Goal: Task Accomplishment & Management: Manage account settings

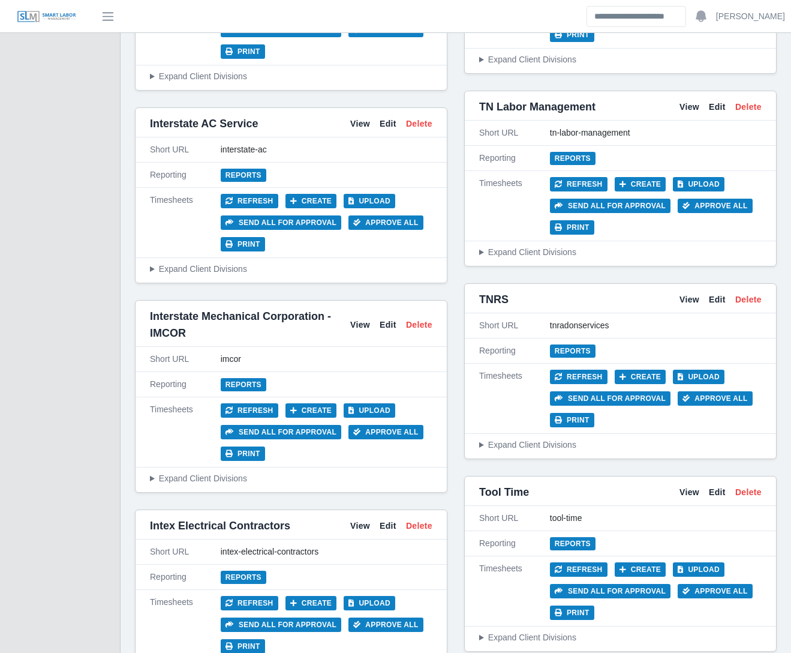
scroll to position [4892, 0]
click at [355, 319] on link "View" at bounding box center [360, 325] width 20 height 13
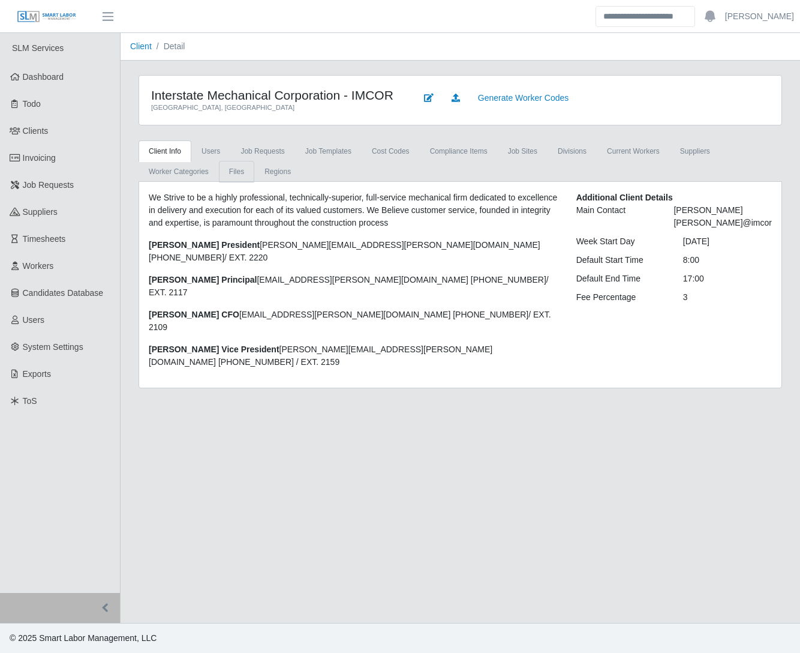
click at [234, 182] on link "Files" at bounding box center [236, 172] width 35 height 22
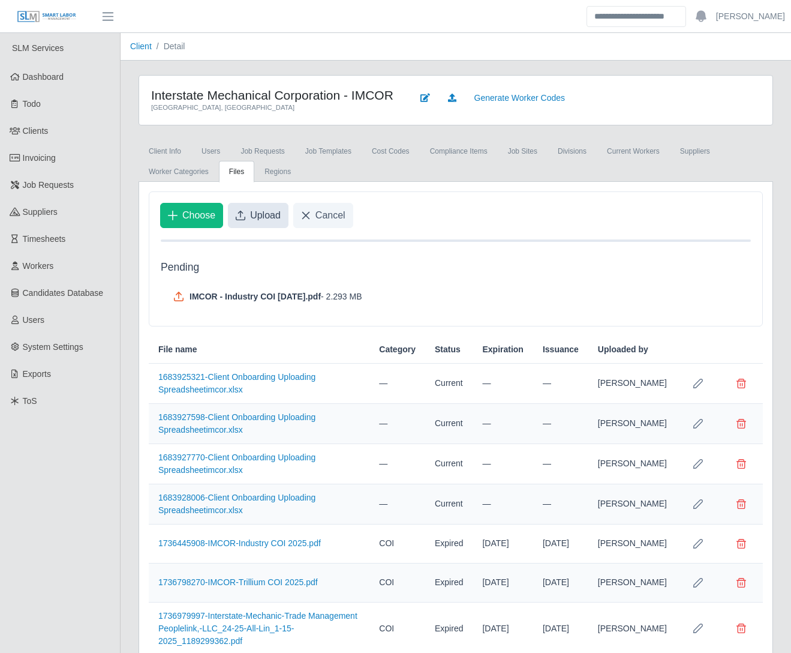
click at [260, 223] on span "Upload" at bounding box center [265, 215] width 31 height 14
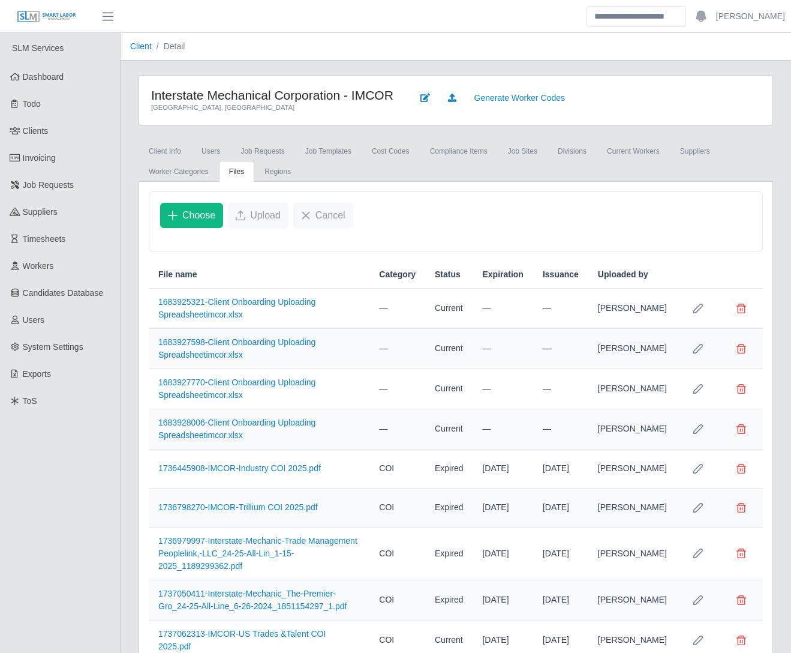
scroll to position [266, 0]
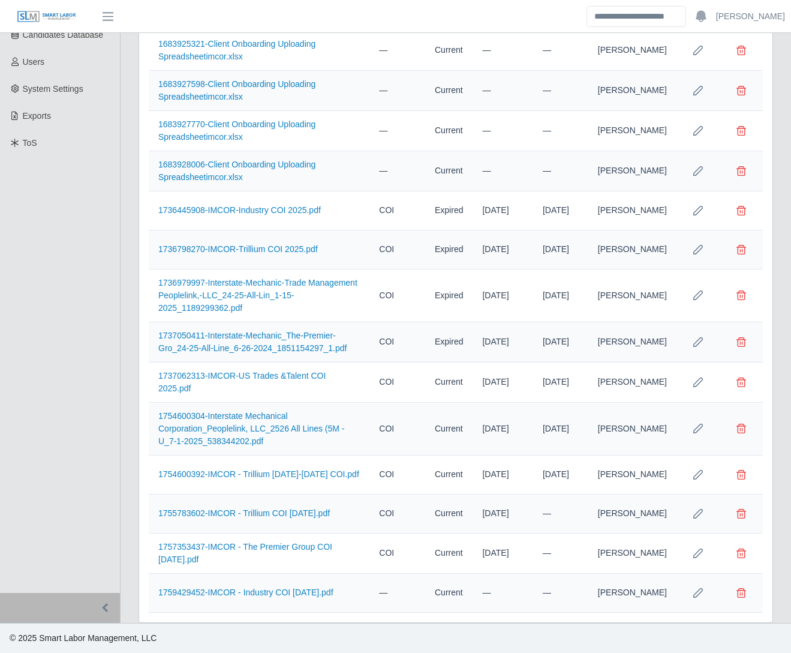
click at [692, 598] on button "Row Edit" at bounding box center [698, 593] width 24 height 24
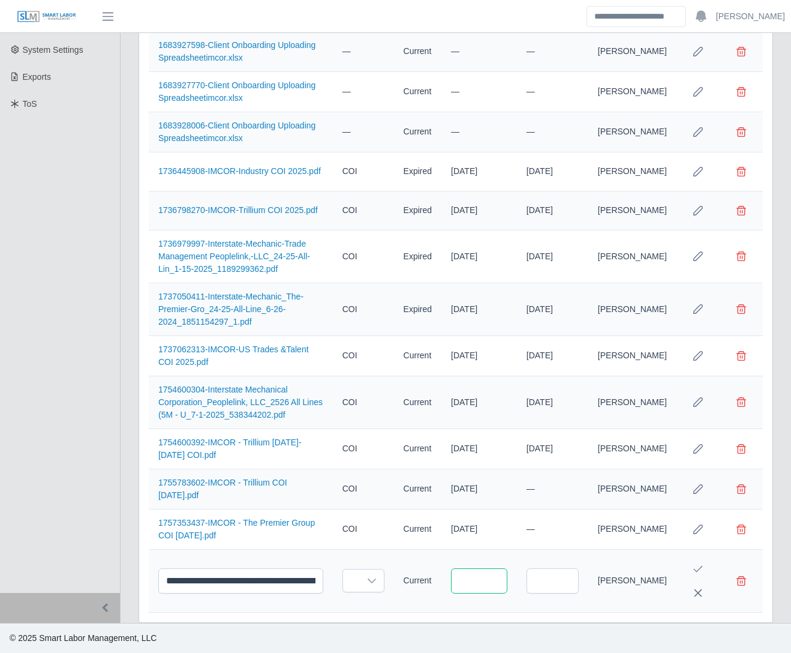
click at [508, 580] on input "text" at bounding box center [479, 580] width 56 height 25
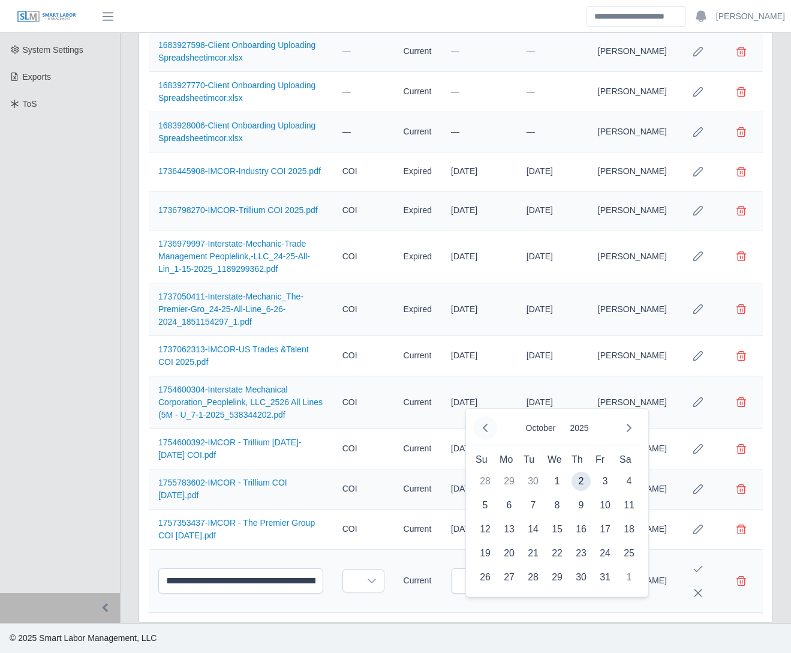
click at [480, 416] on button "Previous Month" at bounding box center [485, 428] width 24 height 24
click at [534, 472] on span "1" at bounding box center [533, 481] width 19 height 19
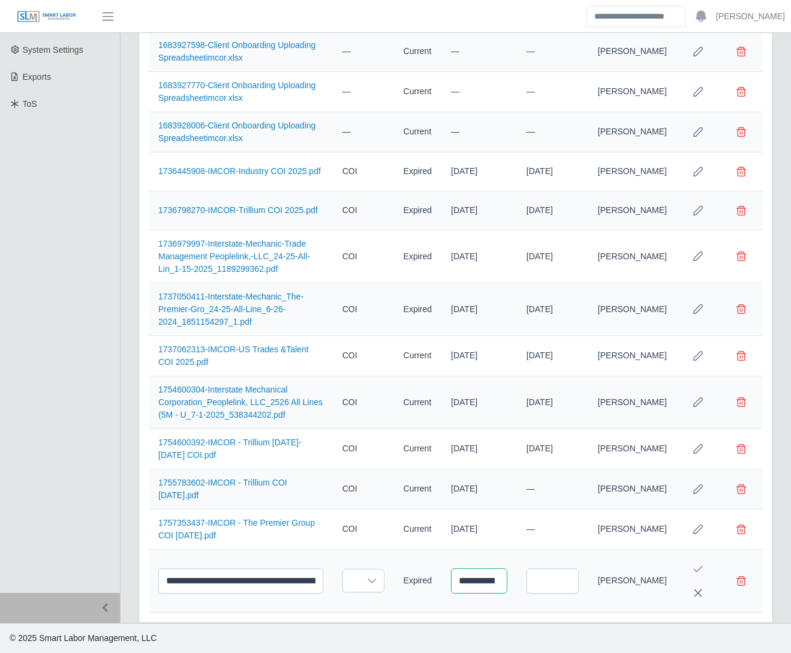
click at [492, 578] on input "**********" at bounding box center [479, 580] width 56 height 25
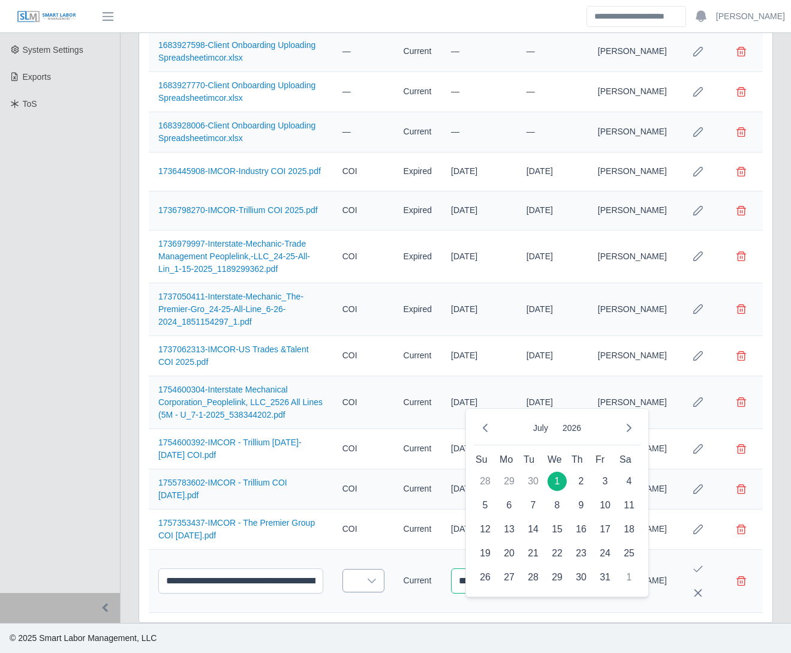
type input "**********"
click at [384, 575] on div at bounding box center [372, 580] width 24 height 22
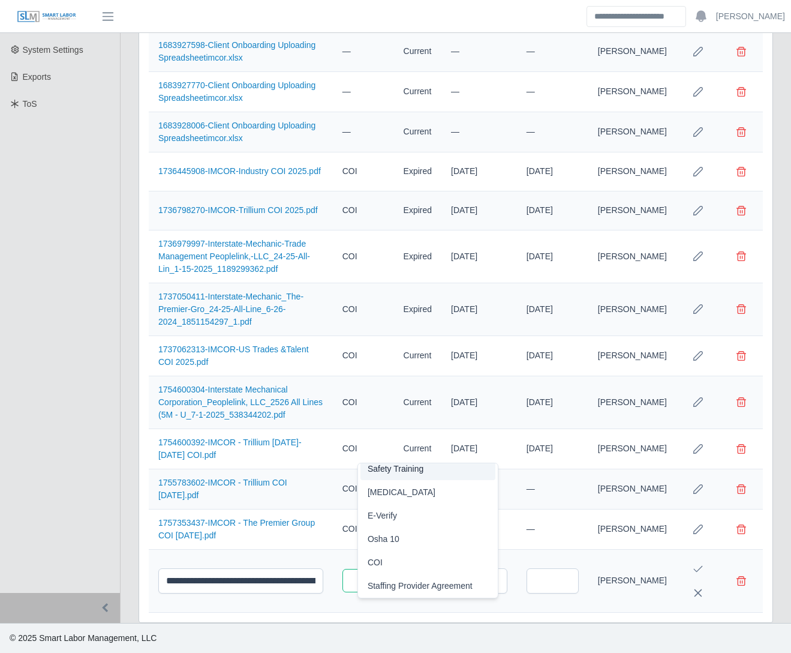
scroll to position [61, 0]
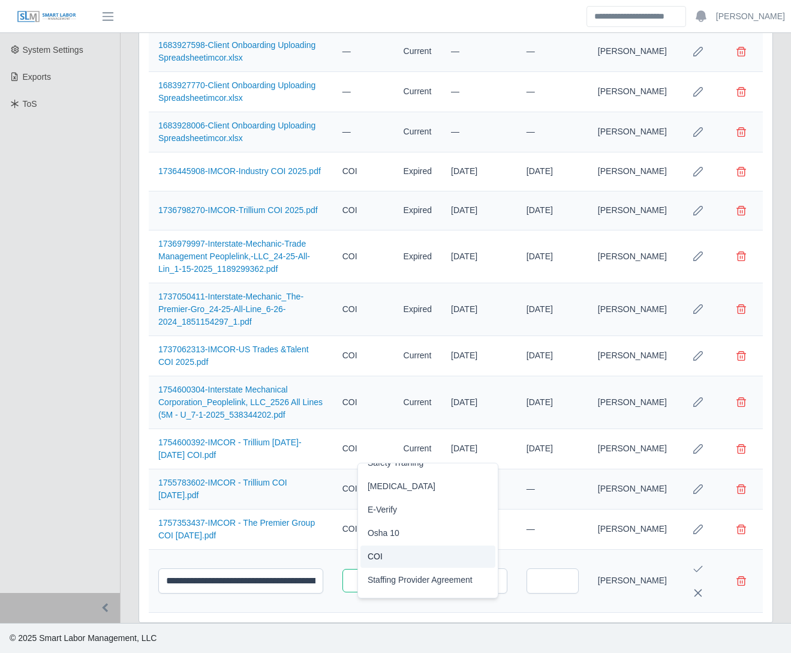
click at [396, 545] on li "COI" at bounding box center [429, 556] width 136 height 22
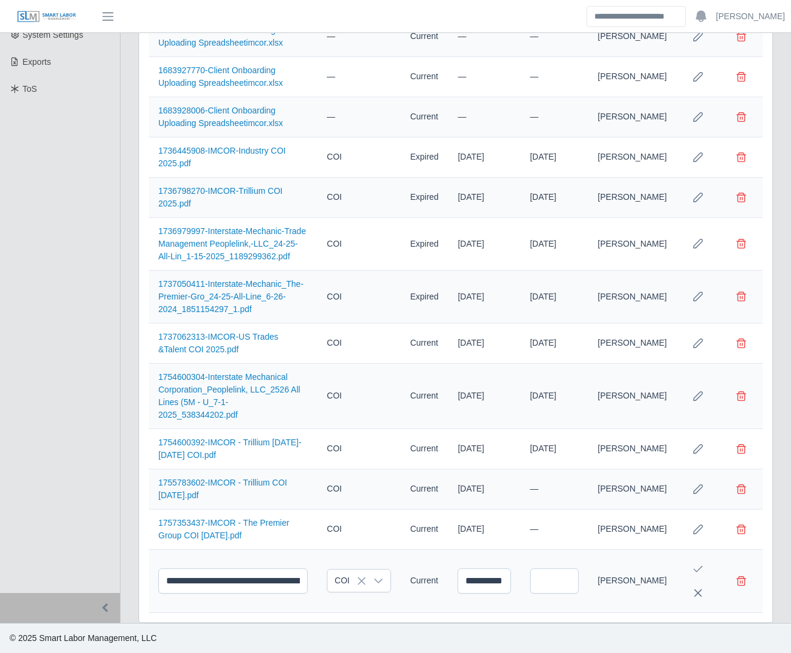
click at [703, 571] on icon "Save Edit" at bounding box center [699, 569] width 10 height 10
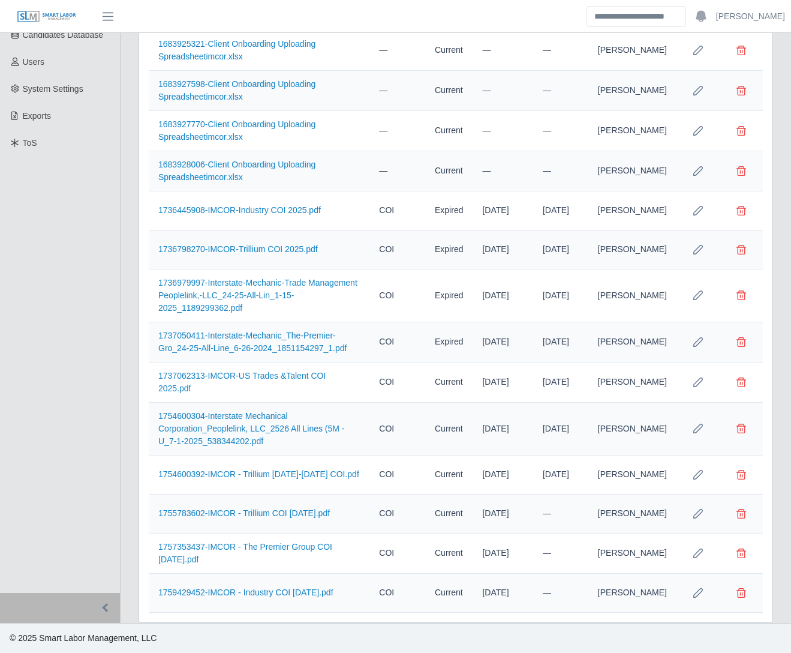
click at [124, 596] on div "Interstate Mechanical Corporation - IMCOR Phoenix, AZ Generate Worker Codes Cli…" at bounding box center [456, 220] width 671 height 806
click at [128, 599] on div "Interstate Mechanical Corporation - IMCOR Phoenix, AZ Generate Worker Codes Cli…" at bounding box center [456, 220] width 671 height 806
click at [126, 601] on div "Interstate Mechanical Corporation - IMCOR Phoenix, AZ Generate Worker Codes Cli…" at bounding box center [456, 220] width 671 height 806
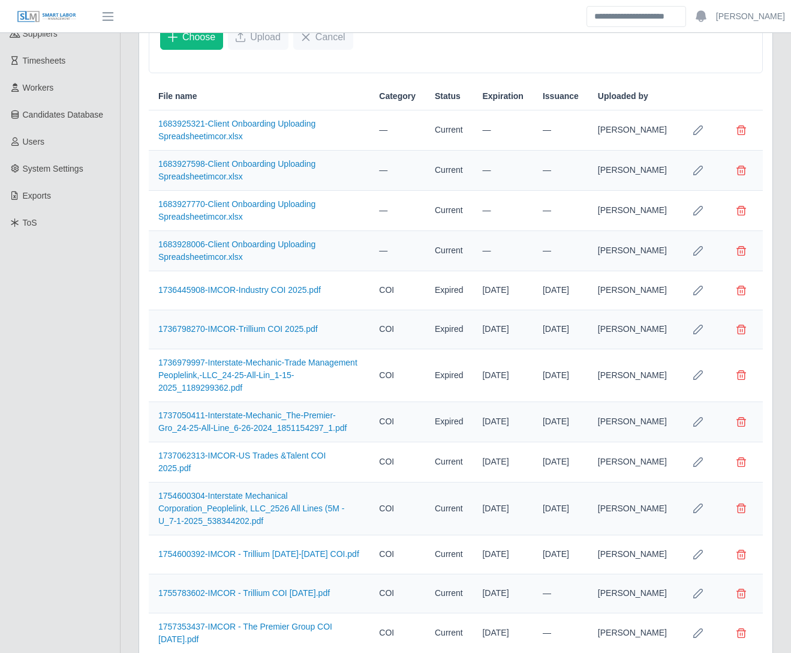
scroll to position [0, 0]
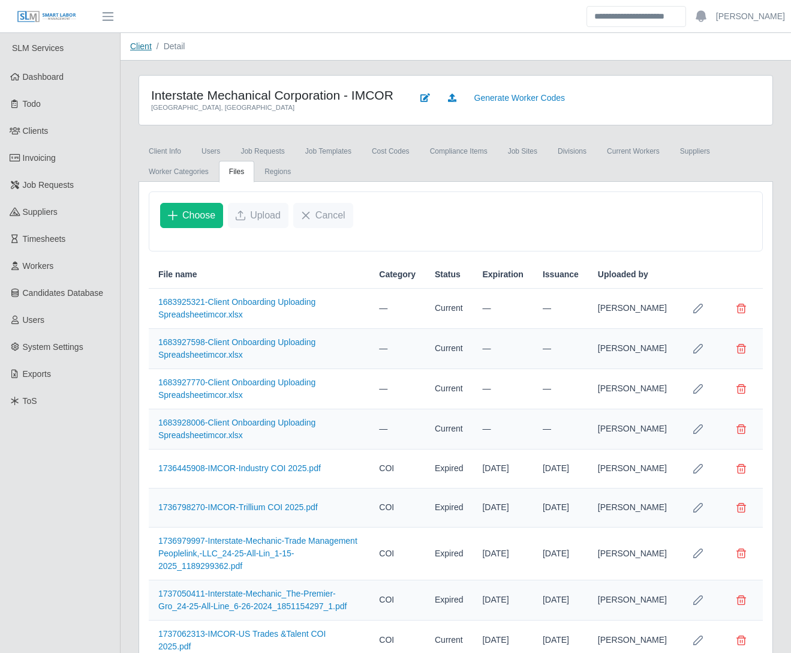
click at [143, 47] on link "Client" at bounding box center [141, 46] width 22 height 10
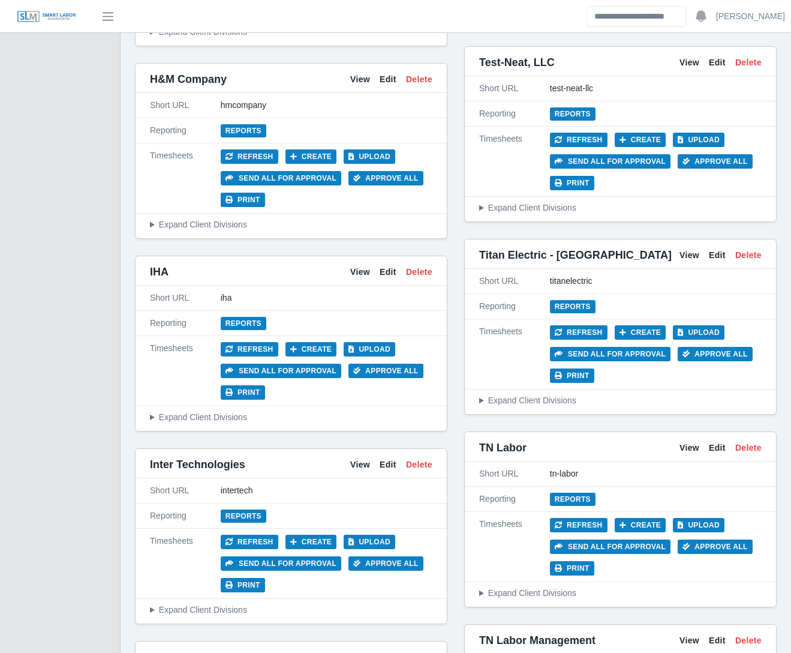
scroll to position [4335, 0]
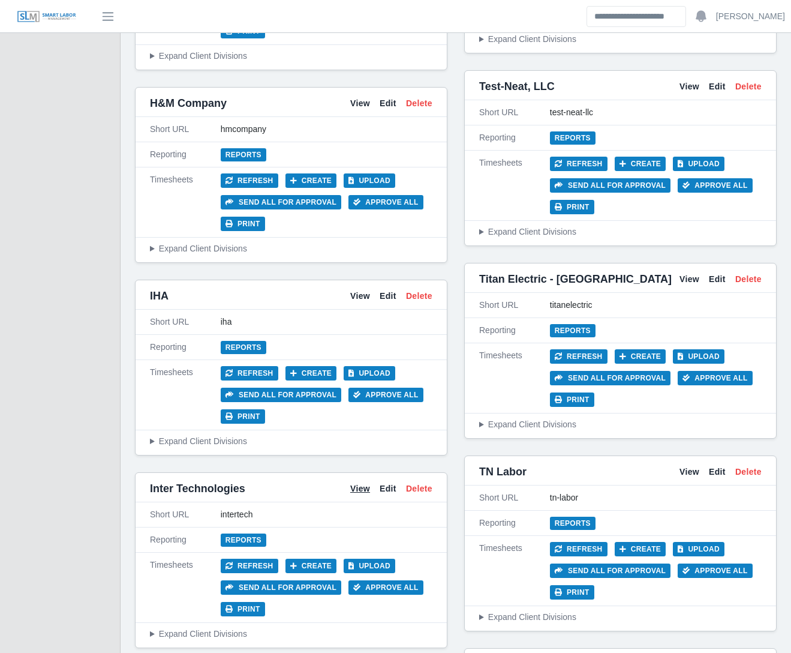
click at [361, 482] on link "View" at bounding box center [360, 488] width 20 height 13
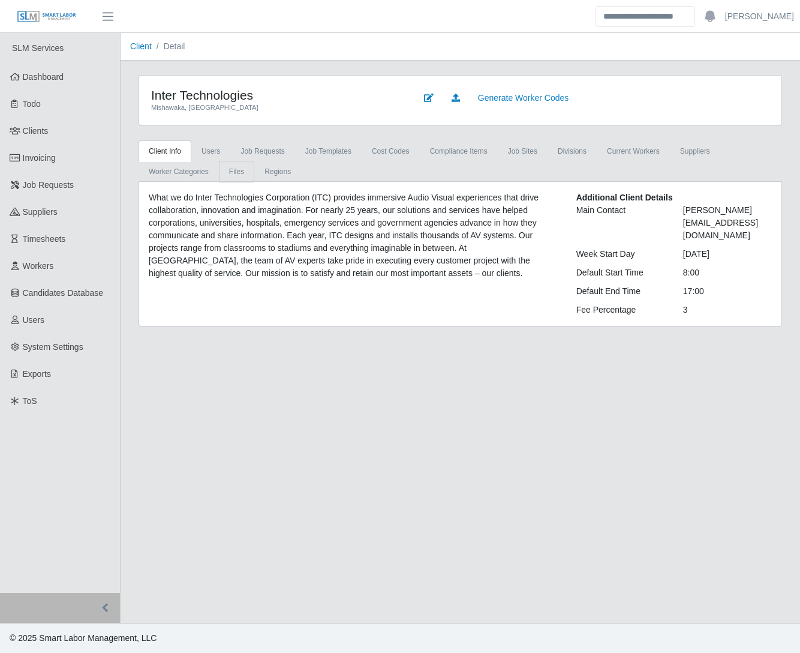
click at [239, 164] on link "Files" at bounding box center [236, 172] width 35 height 22
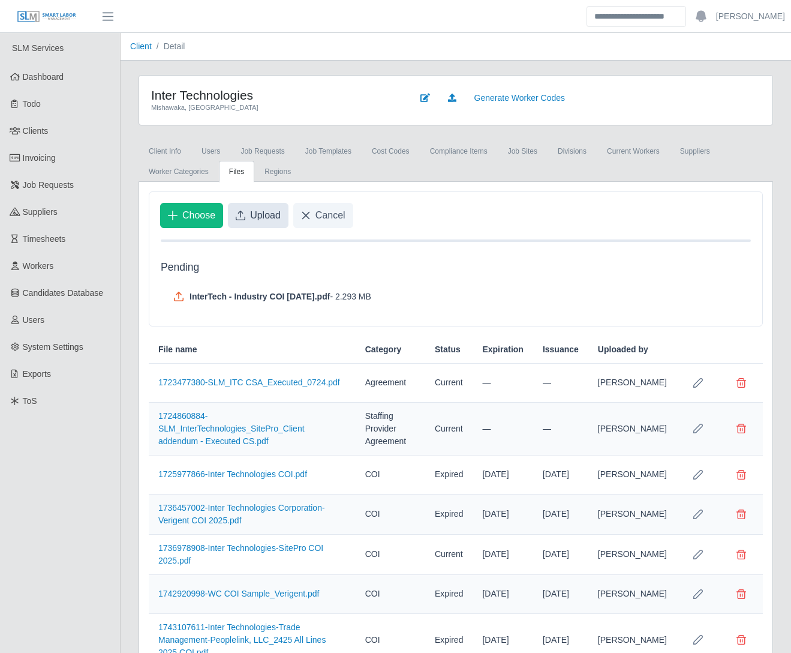
click at [263, 221] on span "Upload" at bounding box center [265, 215] width 31 height 14
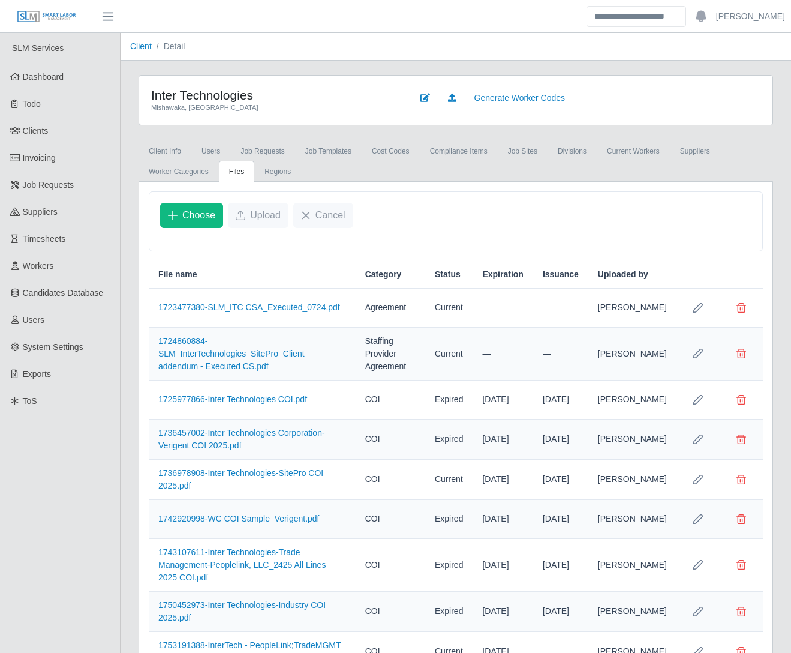
scroll to position [249, 0]
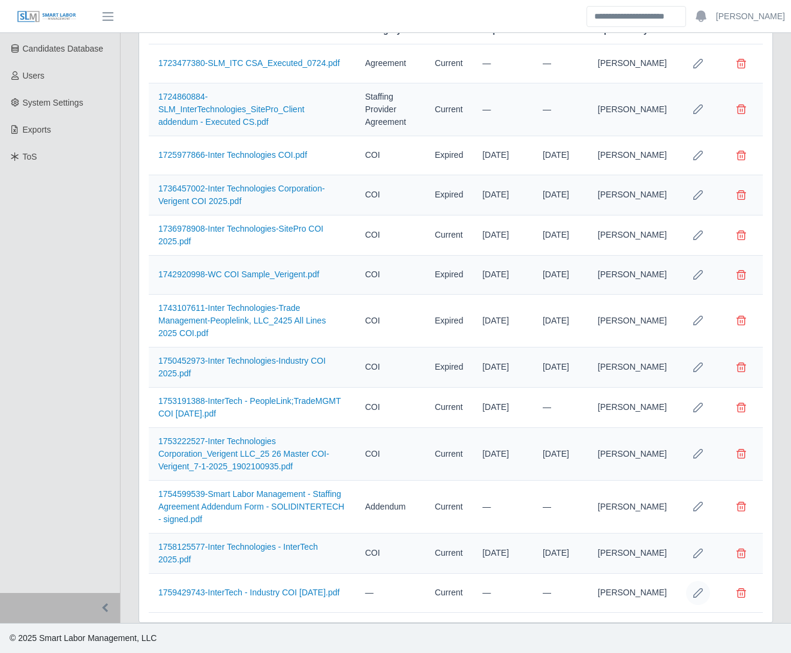
click at [704, 598] on button "Row Edit" at bounding box center [698, 593] width 24 height 24
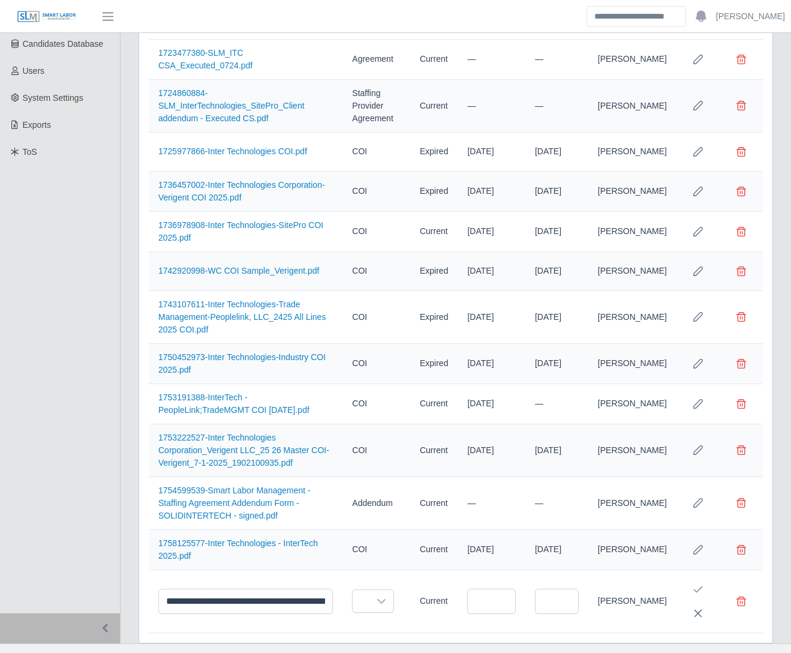
scroll to position [284, 0]
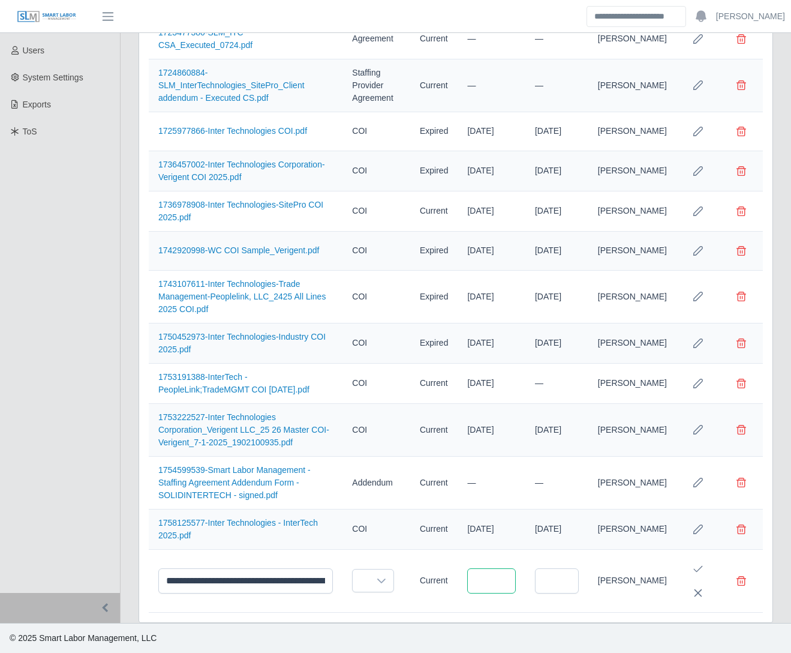
click at [512, 572] on input "text" at bounding box center [491, 580] width 49 height 25
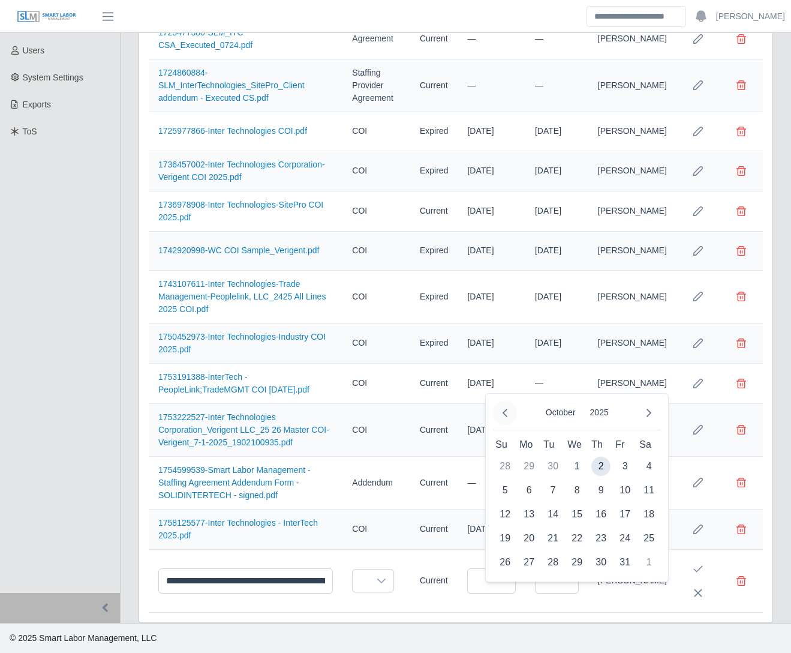
click at [505, 408] on icon "Previous Month" at bounding box center [505, 413] width 10 height 10
click at [503, 409] on icon "Previous Month" at bounding box center [505, 413] width 5 height 8
click at [547, 457] on span "1" at bounding box center [553, 466] width 19 height 19
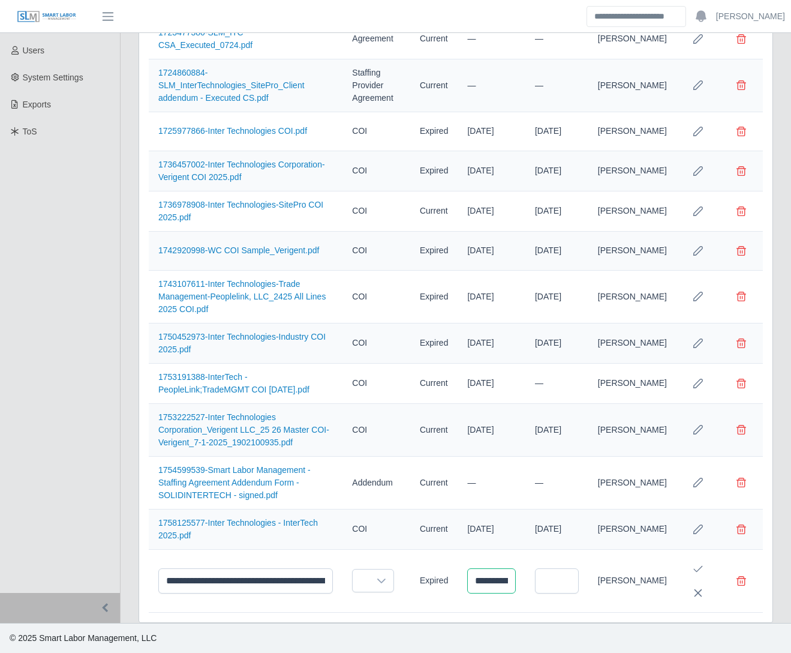
click at [516, 580] on input "**********" at bounding box center [491, 580] width 49 height 25
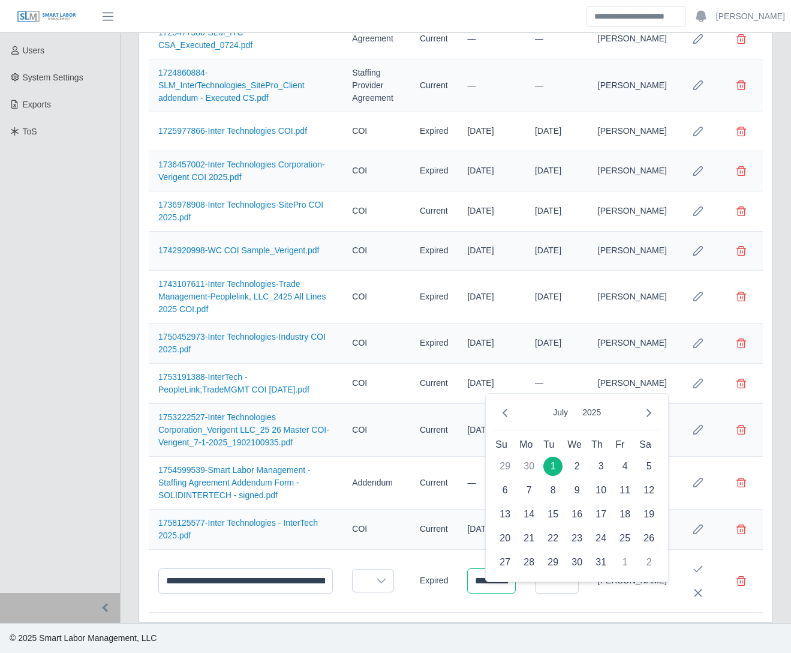
click at [514, 580] on input "**********" at bounding box center [491, 580] width 49 height 25
type input "**********"
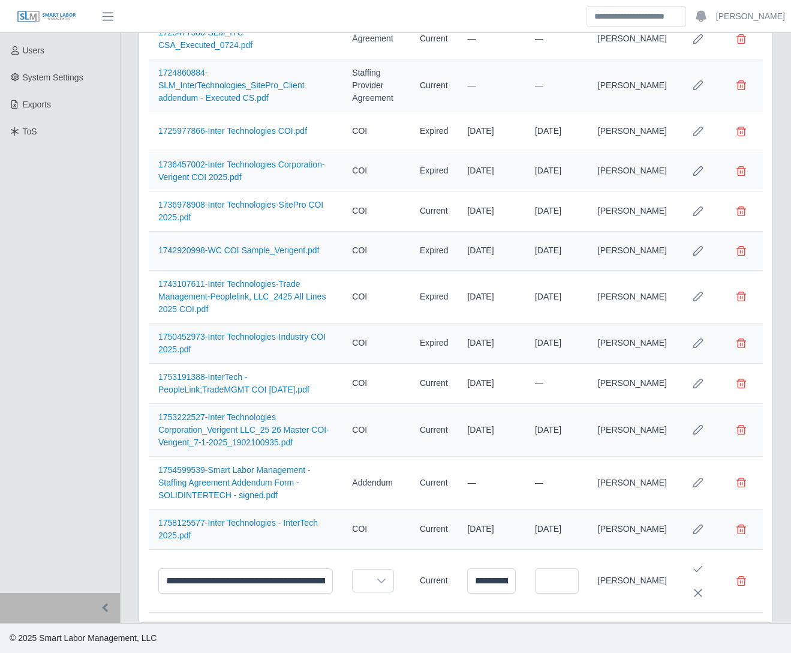
click at [409, 575] on td at bounding box center [377, 581] width 68 height 63
click at [386, 580] on icon at bounding box center [382, 581] width 10 height 10
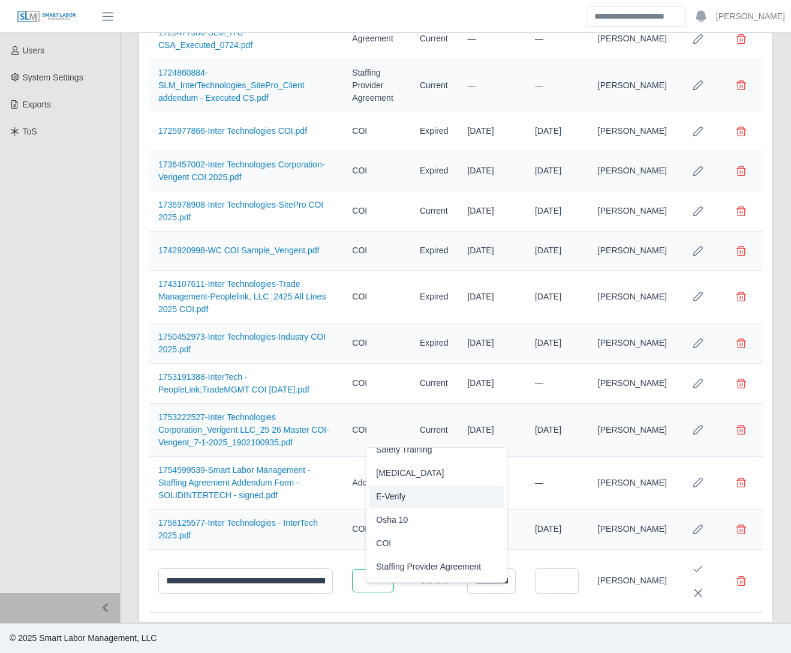
scroll to position [59, 0]
click at [418, 532] on li "COI" at bounding box center [437, 543] width 136 height 22
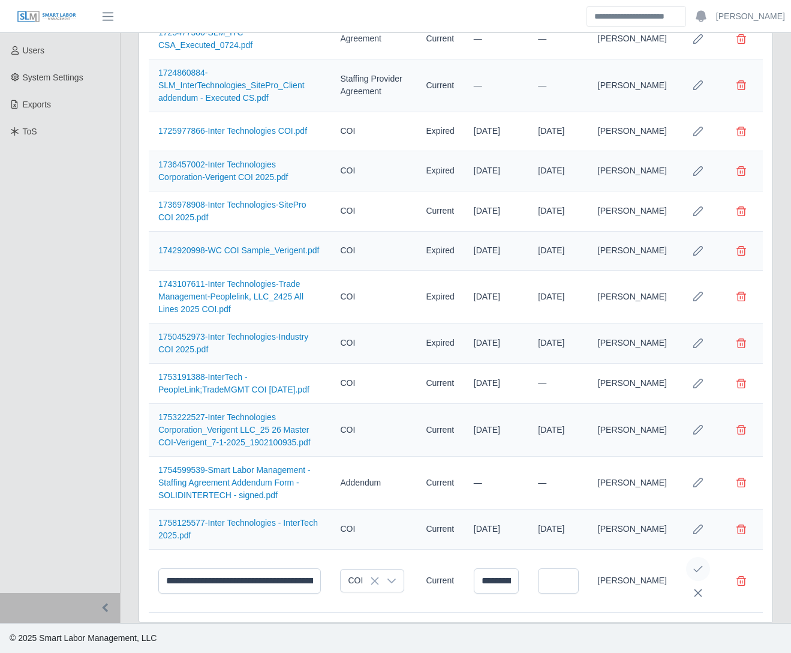
click at [701, 560] on button "Save Edit" at bounding box center [698, 569] width 24 height 24
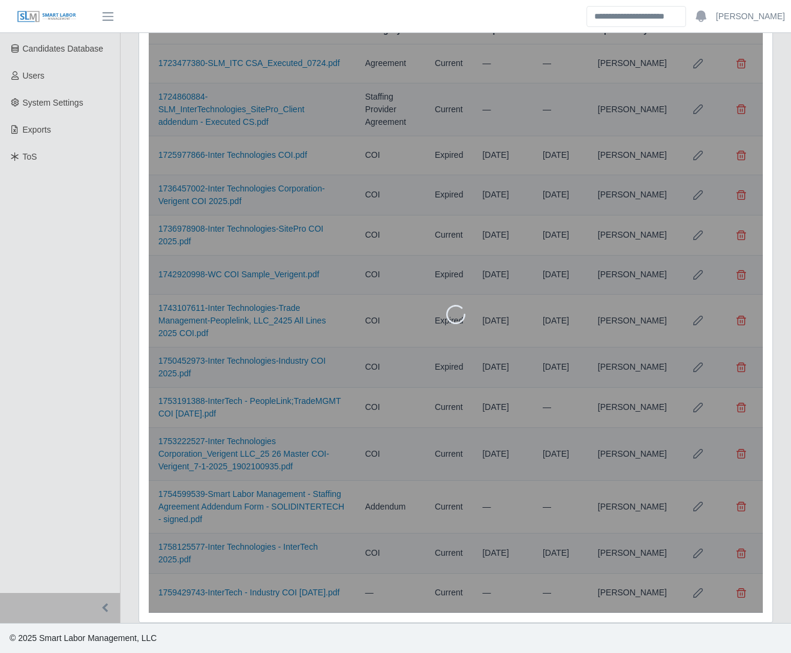
scroll to position [249, 0]
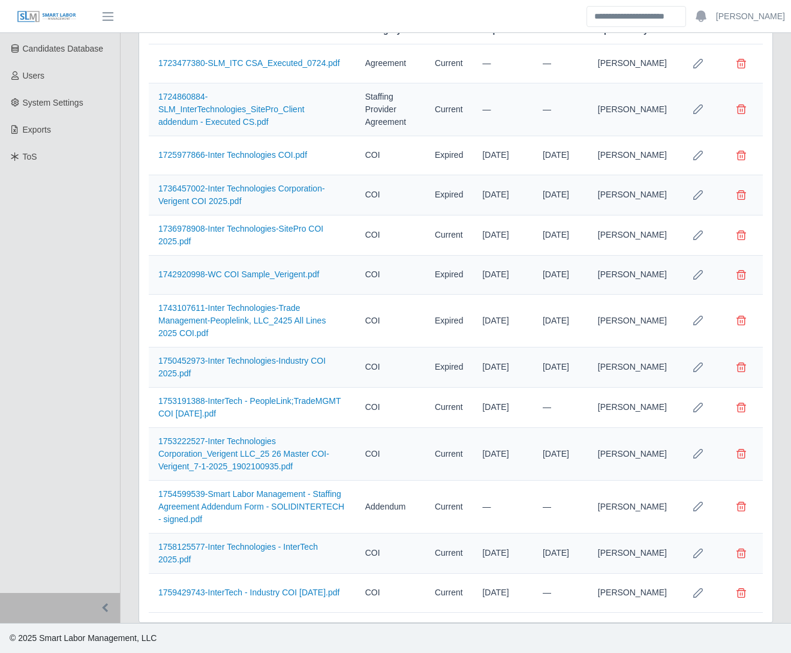
click at [127, 578] on div "Inter Technologies Mishawaka, IN Generate Worker Codes Client Info Users Job Re…" at bounding box center [456, 227] width 671 height 792
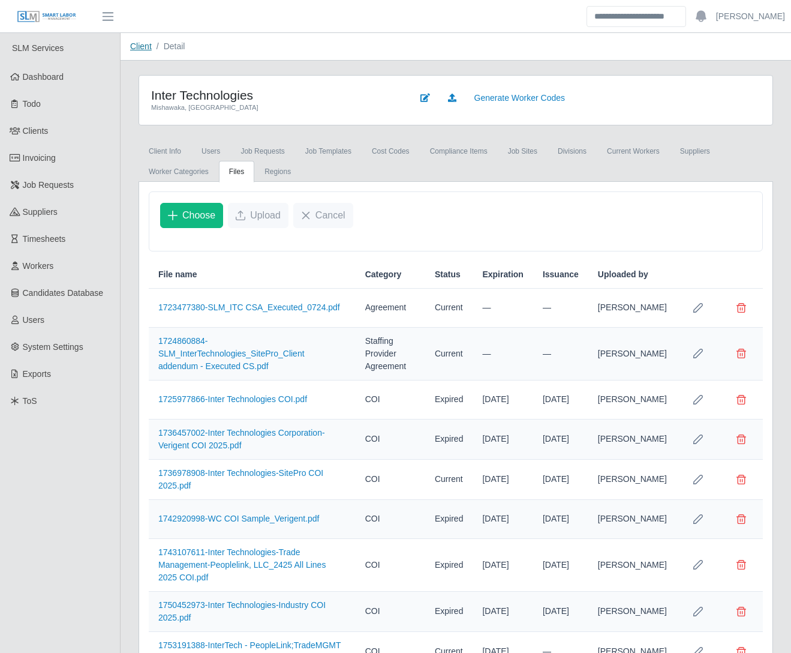
click at [143, 46] on link "Client" at bounding box center [141, 46] width 22 height 10
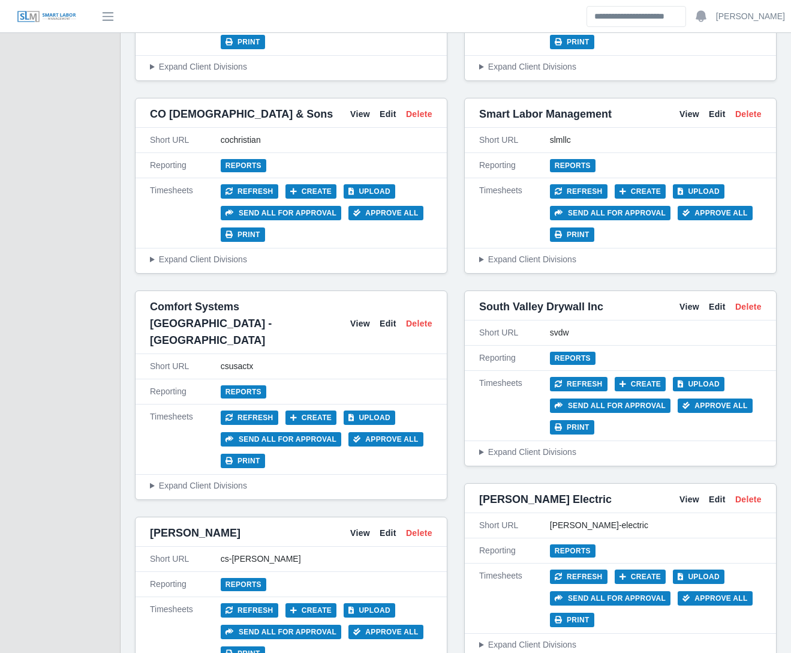
scroll to position [2174, 0]
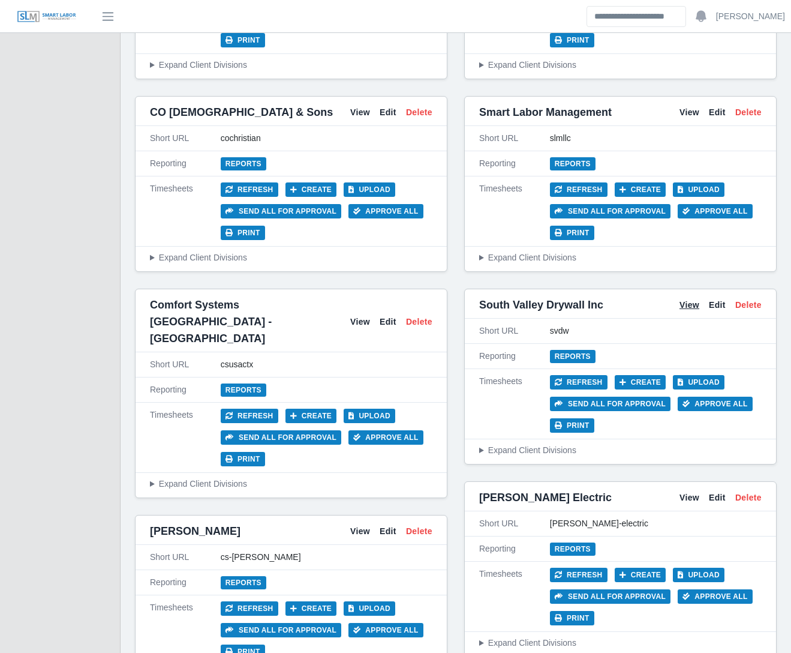
click at [691, 304] on link "View" at bounding box center [690, 305] width 20 height 13
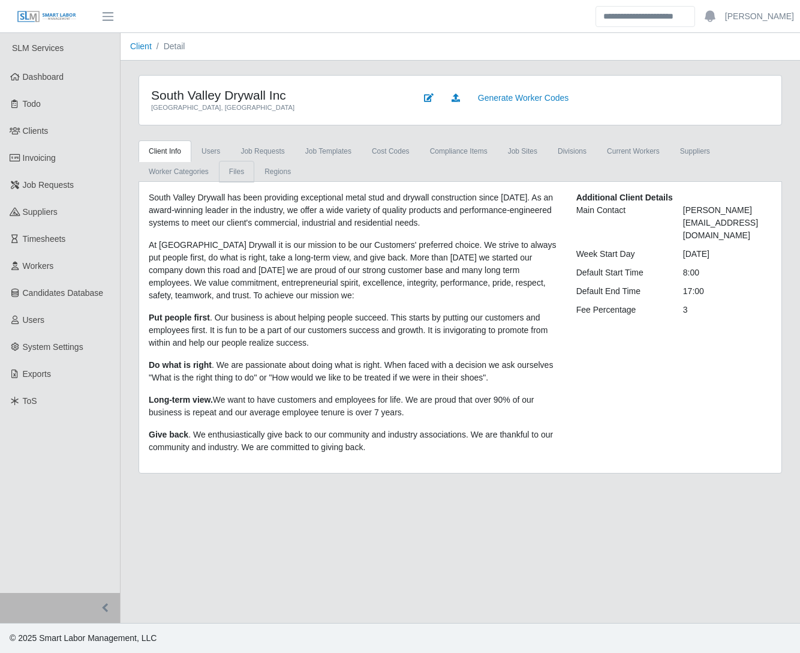
click at [230, 169] on link "Files" at bounding box center [236, 172] width 35 height 22
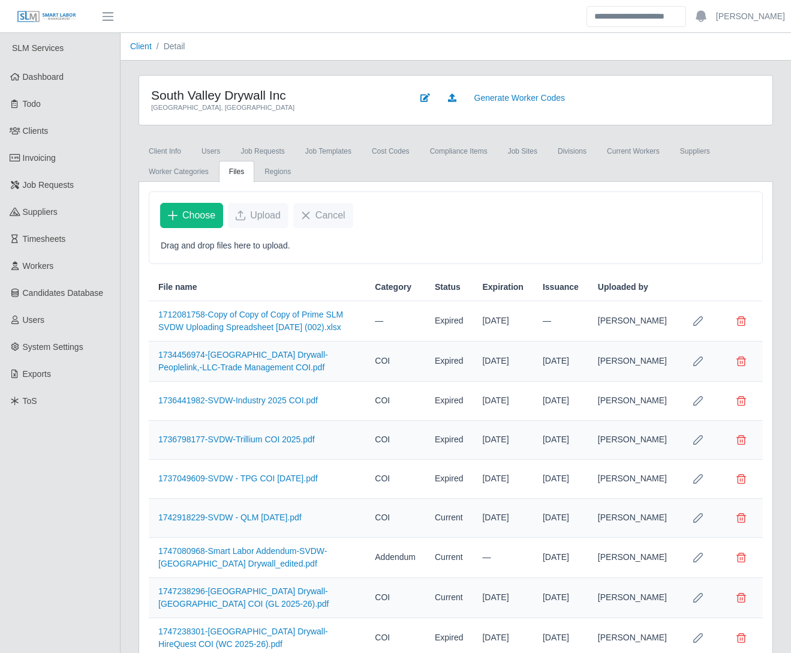
click at [236, 175] on link "Files" at bounding box center [236, 172] width 35 height 22
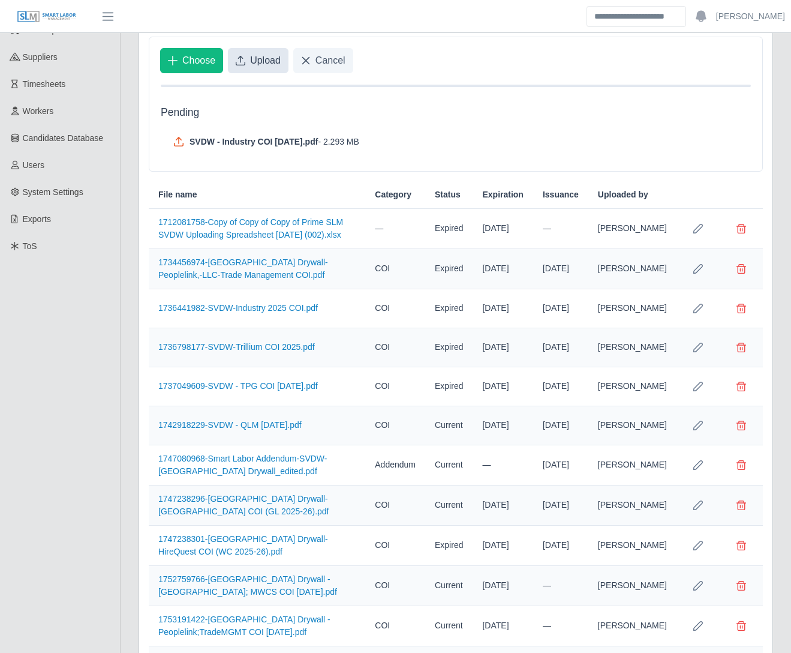
scroll to position [156, 0]
click at [255, 53] on span "Upload" at bounding box center [265, 59] width 31 height 14
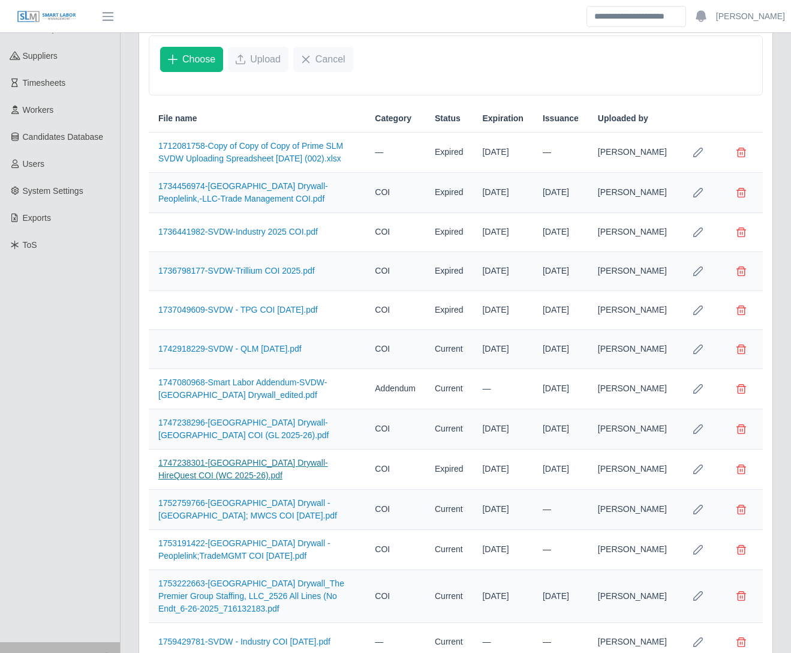
scroll to position [224, 0]
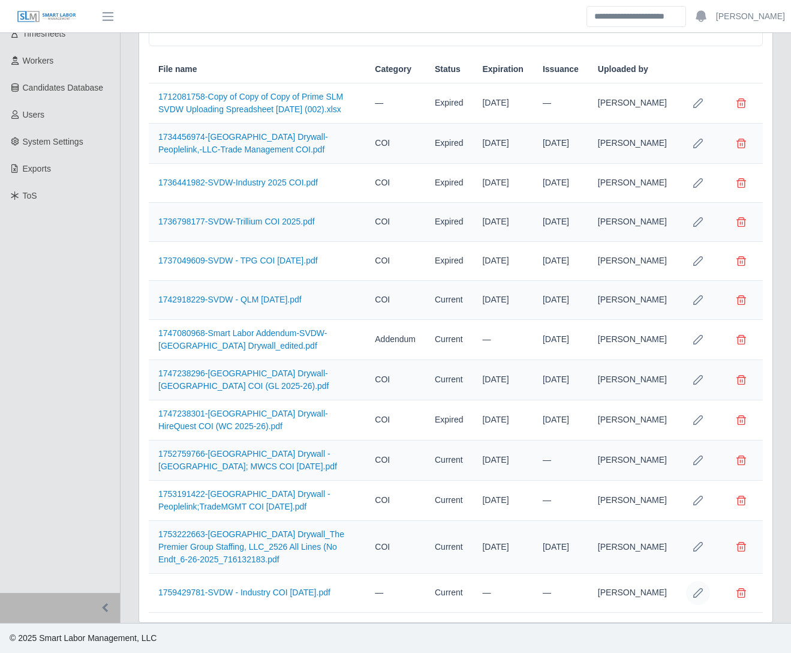
click at [702, 590] on icon "Row Edit" at bounding box center [699, 593] width 10 height 10
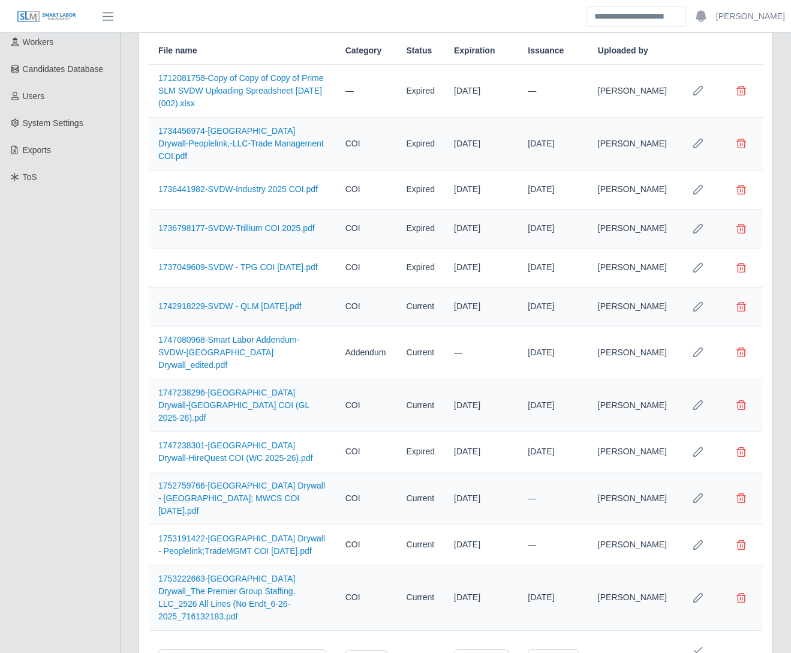
scroll to position [259, 0]
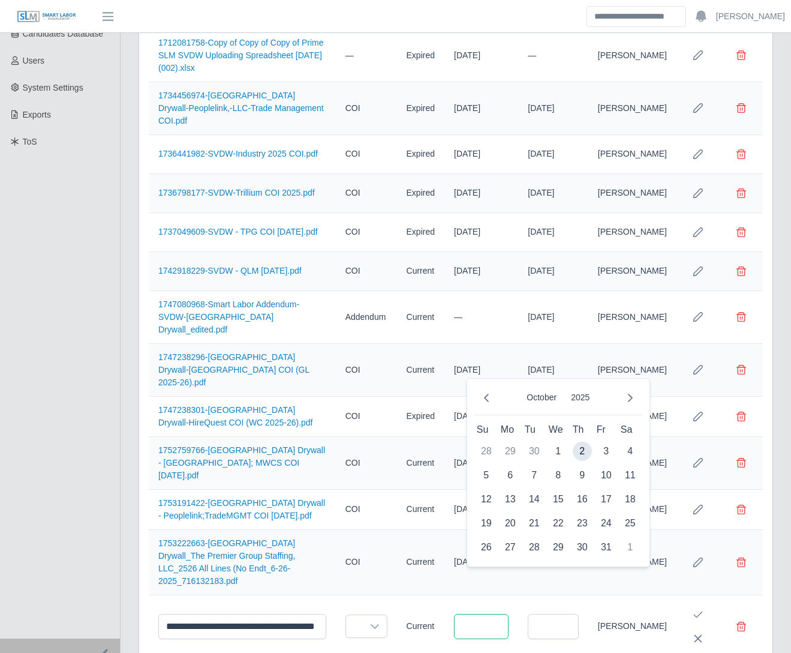
click at [500, 614] on input "text" at bounding box center [481, 626] width 55 height 25
click at [496, 392] on button "Previous Month" at bounding box center [487, 398] width 24 height 24
click at [492, 395] on button "Previous Month" at bounding box center [487, 398] width 24 height 24
click at [534, 446] on span "1" at bounding box center [534, 451] width 19 height 19
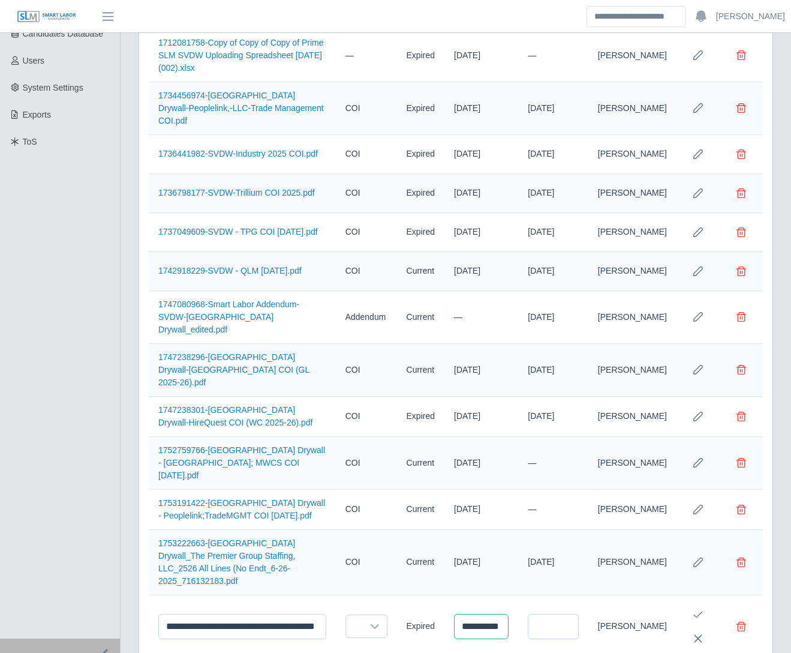
click at [494, 614] on input "**********" at bounding box center [481, 626] width 55 height 25
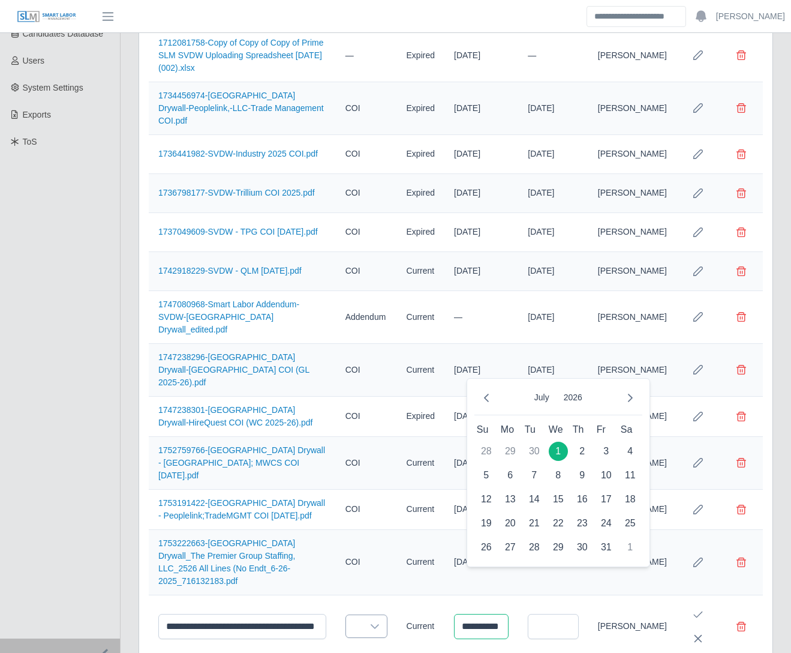
type input "**********"
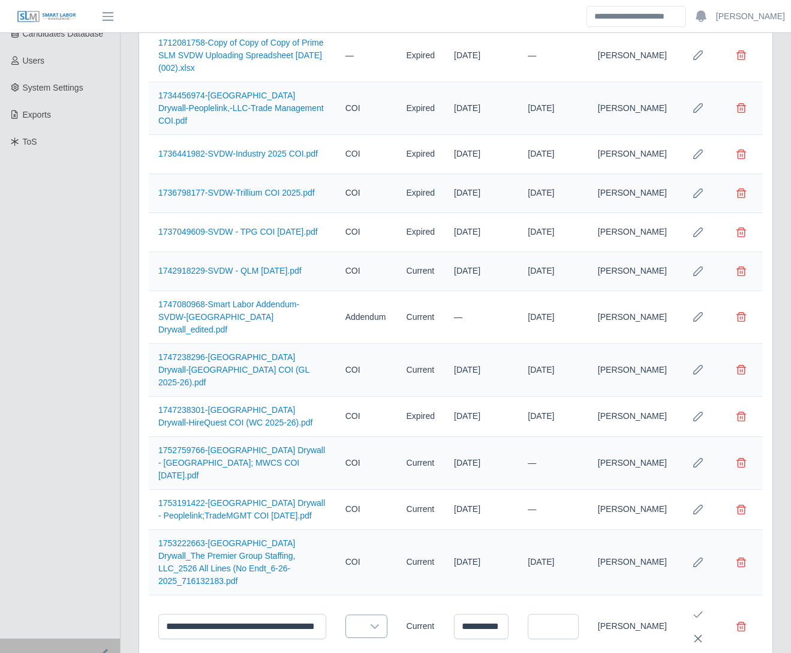
click at [380, 622] on icon at bounding box center [375, 627] width 10 height 10
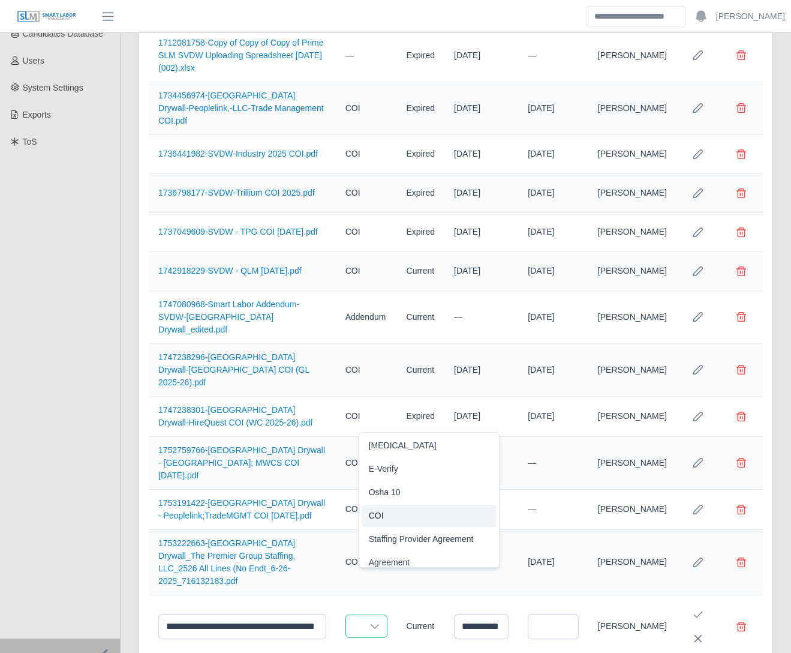
click at [394, 511] on li "COI" at bounding box center [430, 516] width 136 height 22
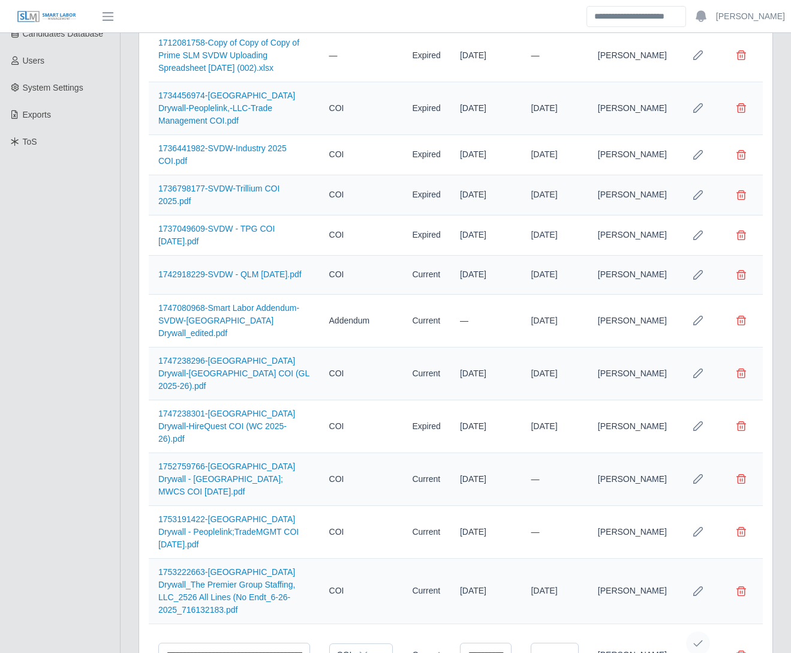
click at [707, 631] on button "Save Edit" at bounding box center [698, 643] width 24 height 24
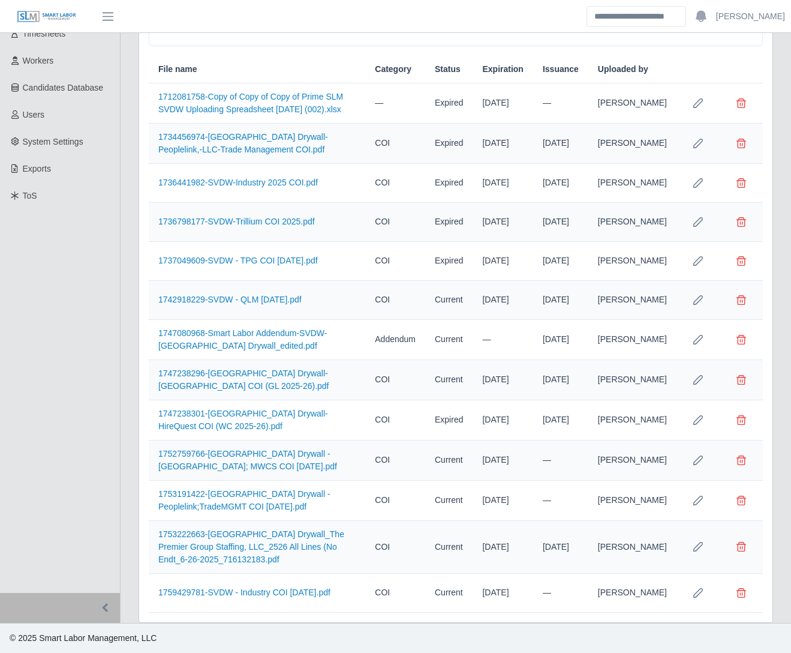
click at [130, 578] on div "Client Info Users Job Requests Job Templates cost codes Compliance Items job si…" at bounding box center [456, 279] width 653 height 688
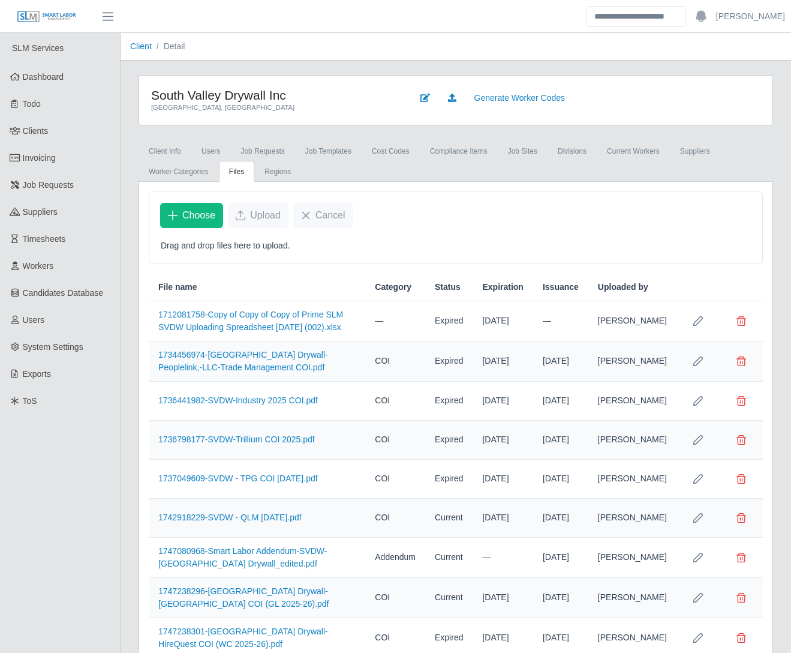
click at [124, 386] on div "South Valley Drywall Inc [GEOGRAPHIC_DATA], [GEOGRAPHIC_DATA] Generate Worker C…" at bounding box center [456, 458] width 671 height 766
click at [142, 44] on link "Client" at bounding box center [141, 46] width 22 height 10
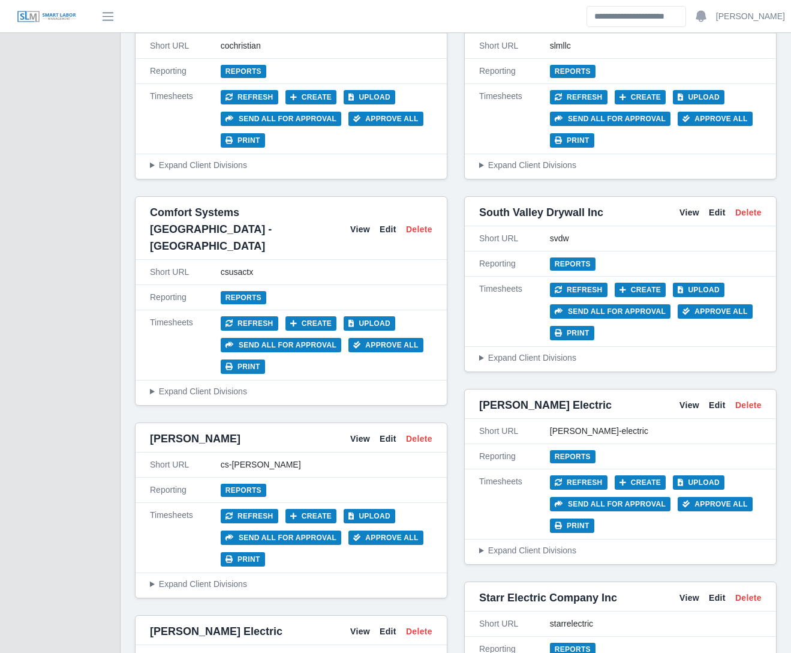
scroll to position [2273, 0]
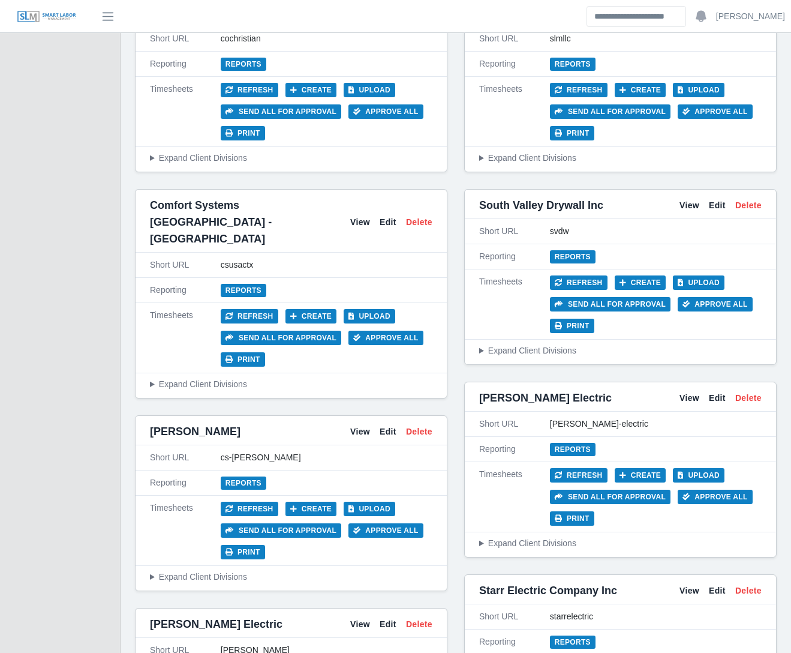
drag, startPoint x: 298, startPoint y: 347, endPoint x: 284, endPoint y: 373, distance: 29.0
click at [365, 425] on link "View" at bounding box center [360, 431] width 20 height 13
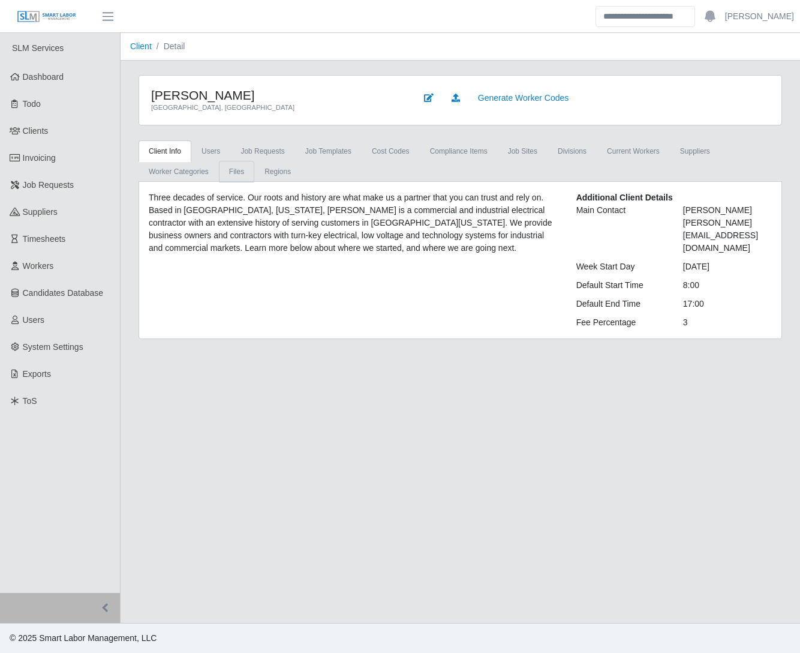
click at [229, 170] on link "Files" at bounding box center [236, 172] width 35 height 22
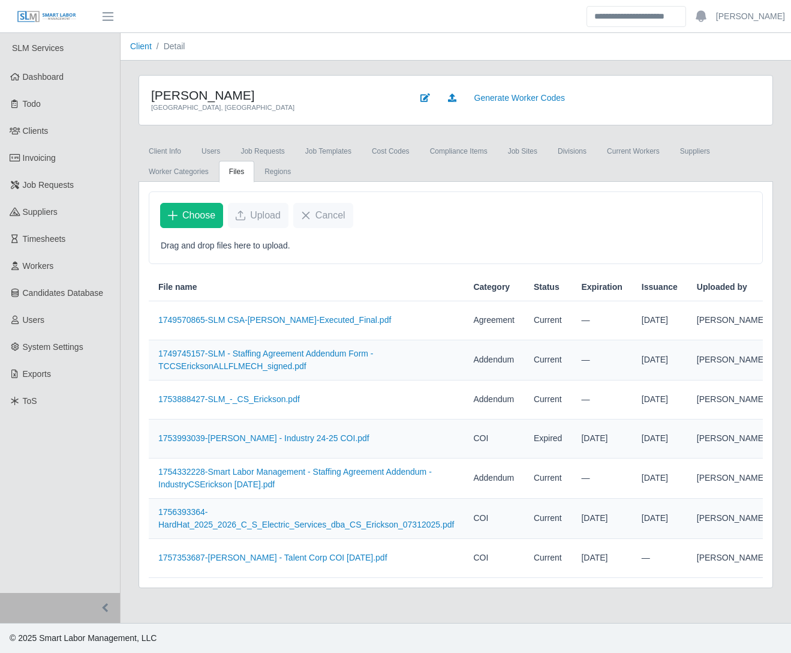
scroll to position [17, 0]
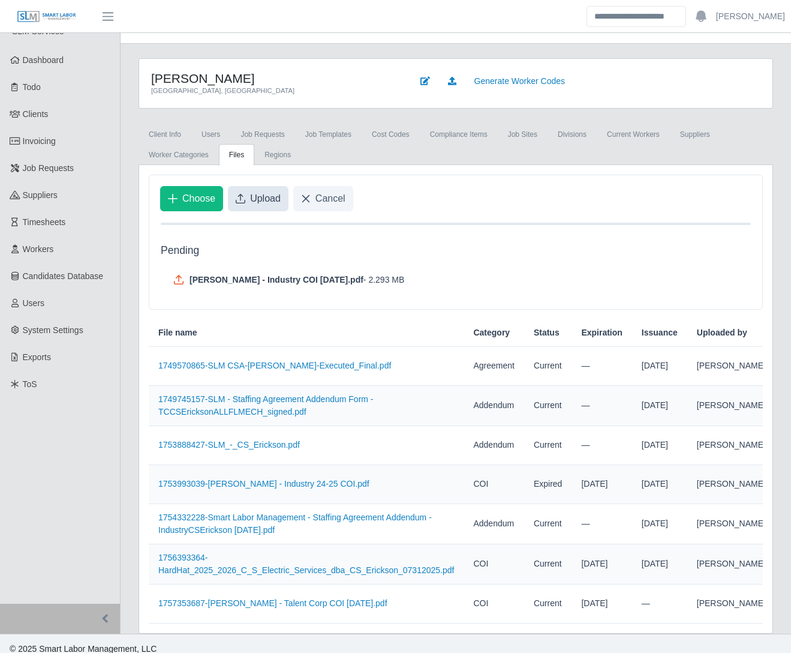
click at [268, 200] on span "Upload" at bounding box center [265, 198] width 31 height 14
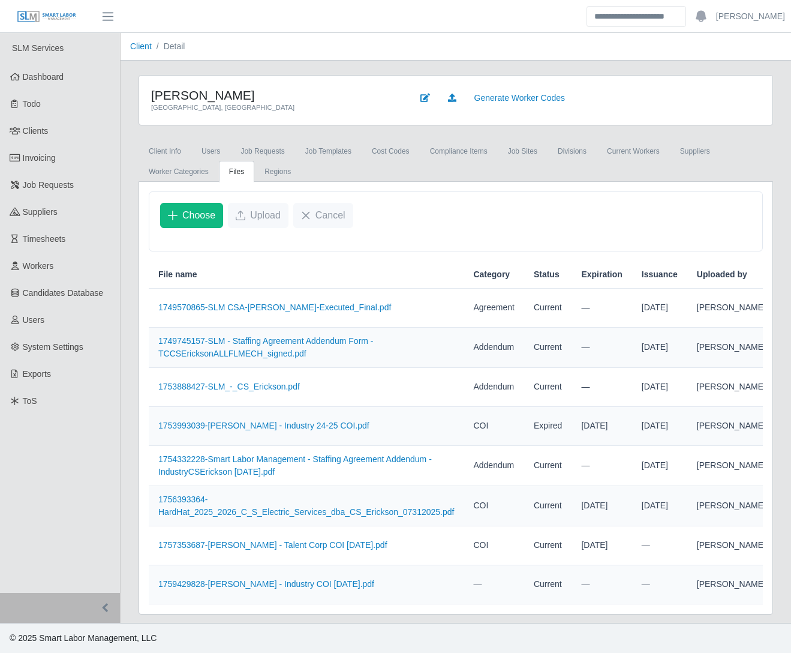
scroll to position [44, 0]
click at [793, 581] on icon "Row Edit" at bounding box center [798, 585] width 10 height 10
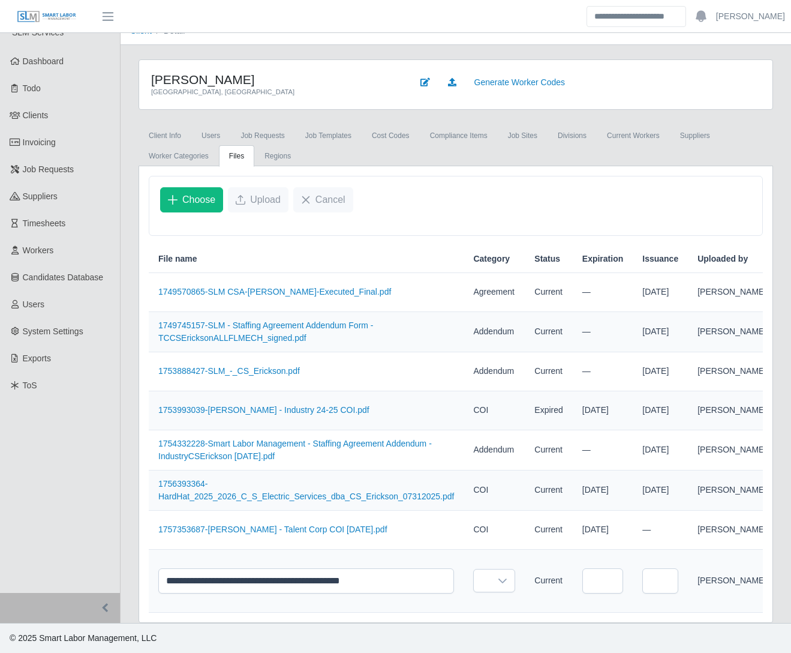
scroll to position [67, 0]
click at [573, 571] on td at bounding box center [603, 581] width 60 height 63
click at [583, 572] on input "text" at bounding box center [603, 580] width 41 height 25
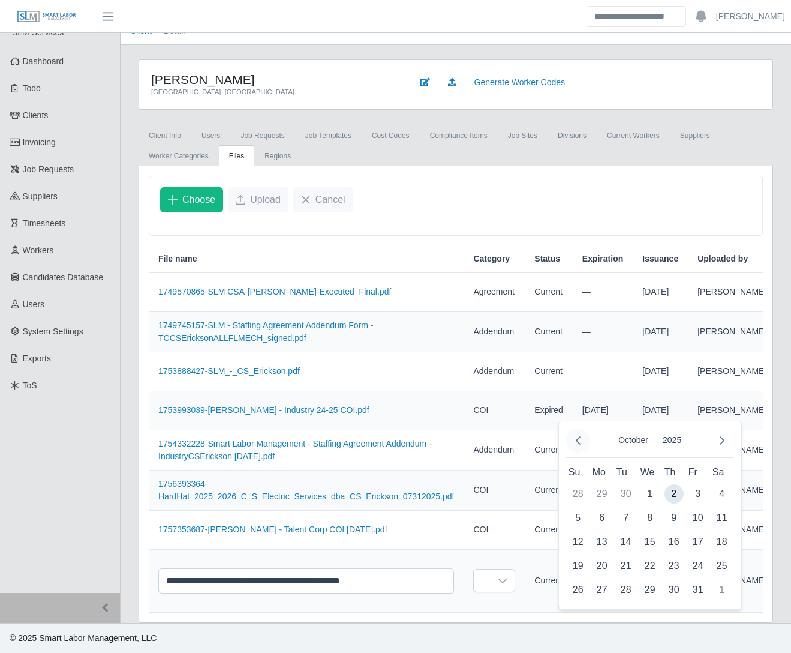
click at [579, 436] on icon "Previous Month" at bounding box center [578, 440] width 5 height 8
click at [580, 436] on icon "Previous Month" at bounding box center [579, 441] width 10 height 10
click at [629, 484] on span "1" at bounding box center [626, 493] width 19 height 19
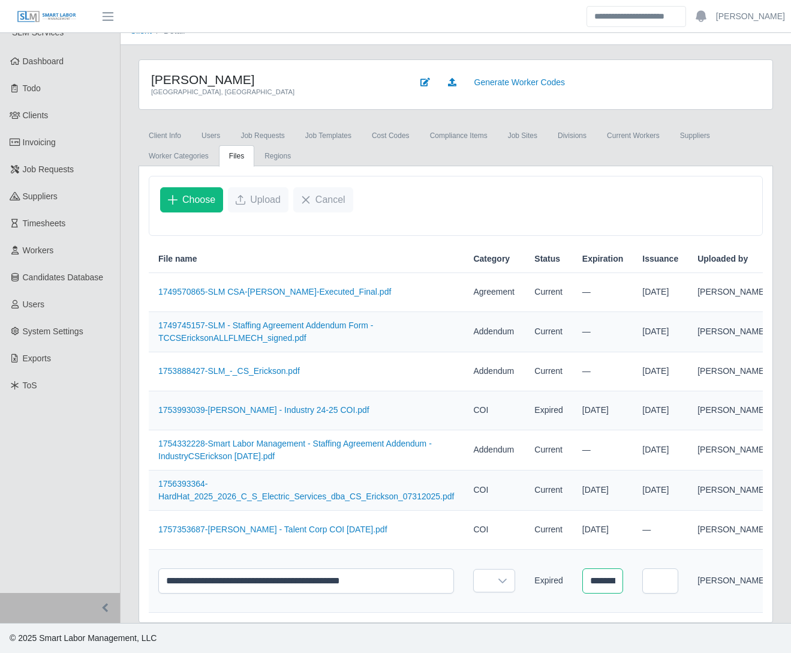
click at [587, 572] on input "**********" at bounding box center [603, 580] width 41 height 25
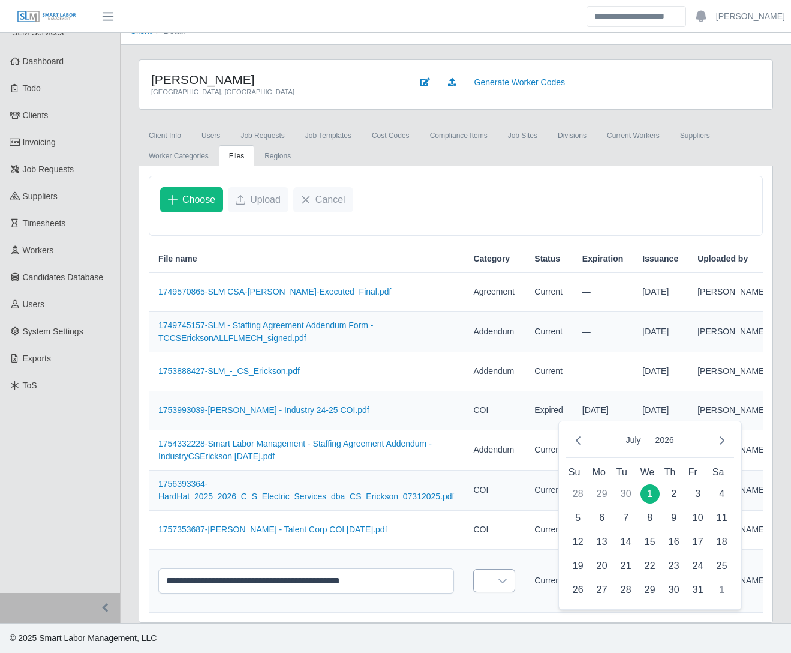
type input "**********"
click at [491, 569] on div at bounding box center [503, 580] width 24 height 22
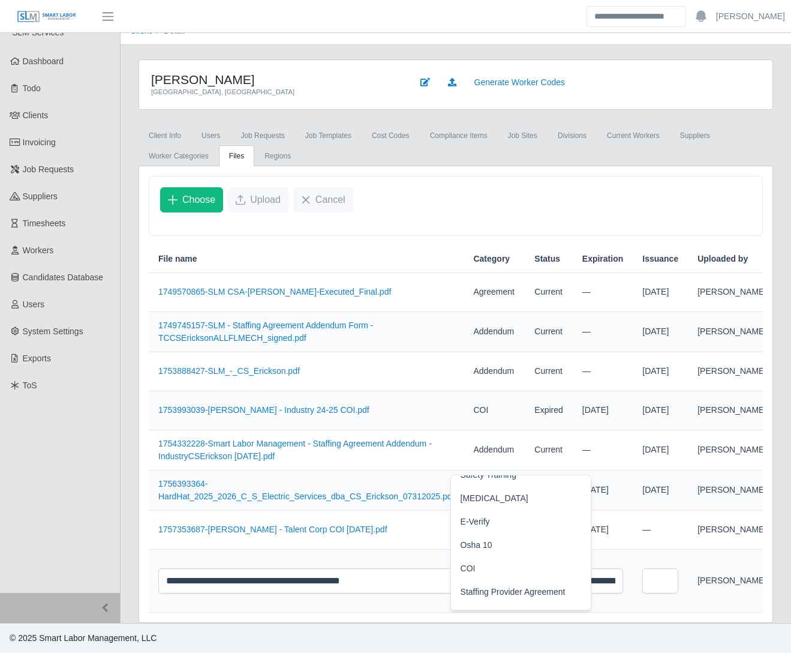
scroll to position [62, 0]
click at [478, 556] on li "COI" at bounding box center [522, 567] width 136 height 22
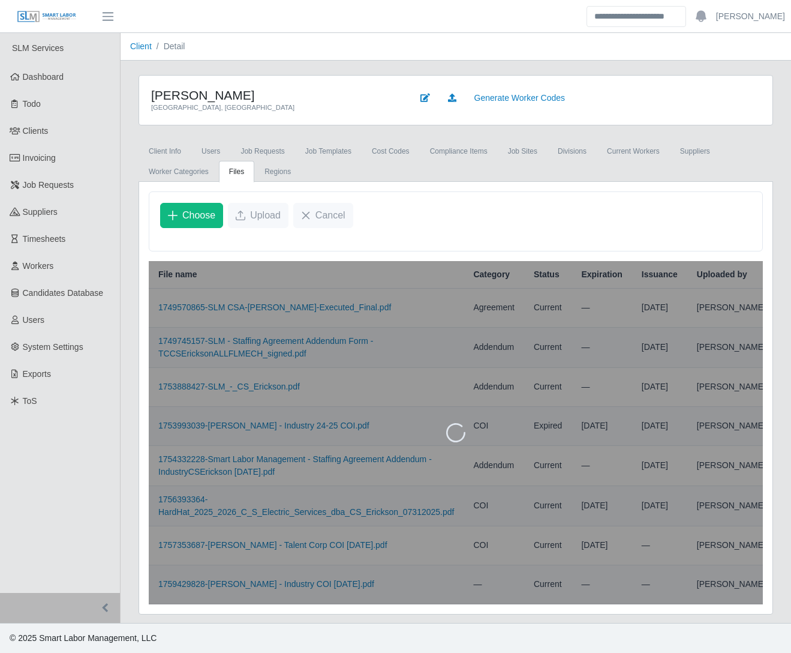
scroll to position [44, 0]
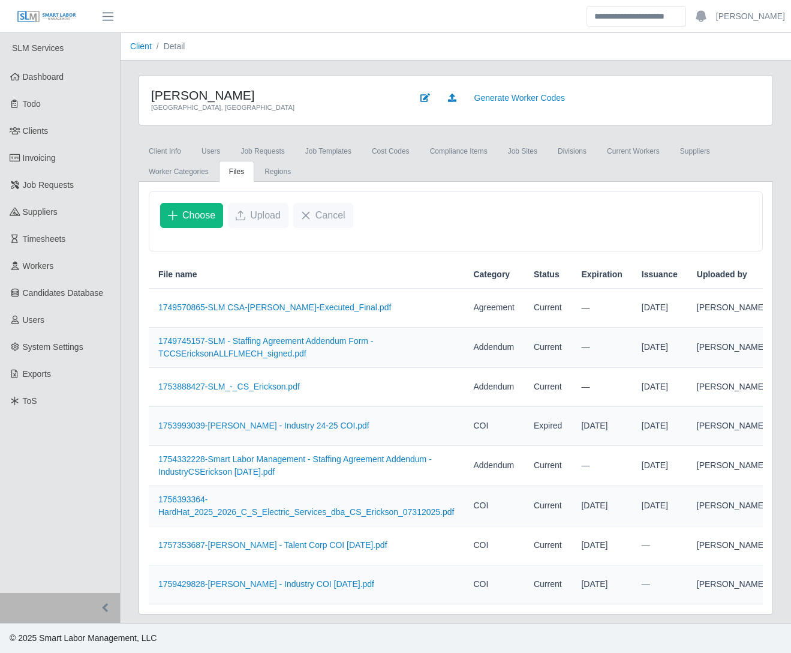
click at [128, 520] on div "CS Erickson Grand Haven, MI Generate Worker Codes Client Info Users Job Request…" at bounding box center [456, 344] width 671 height 539
click at [139, 46] on link "Client" at bounding box center [141, 46] width 22 height 10
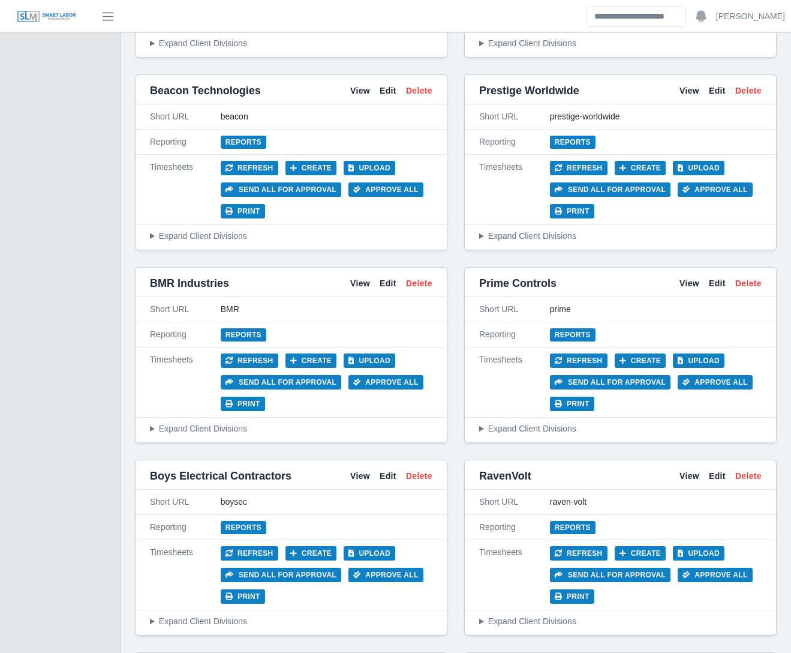
scroll to position [1021, 0]
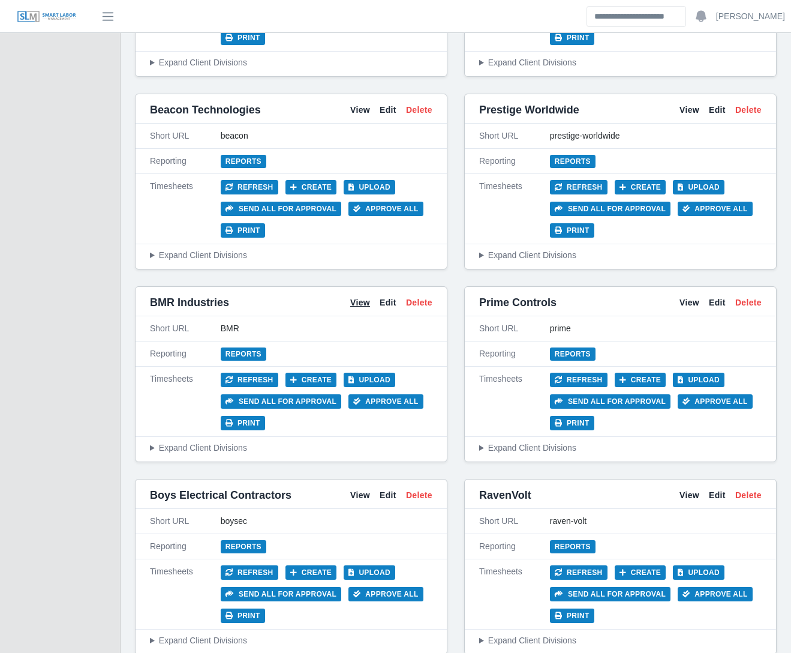
click at [359, 303] on link "View" at bounding box center [360, 302] width 20 height 13
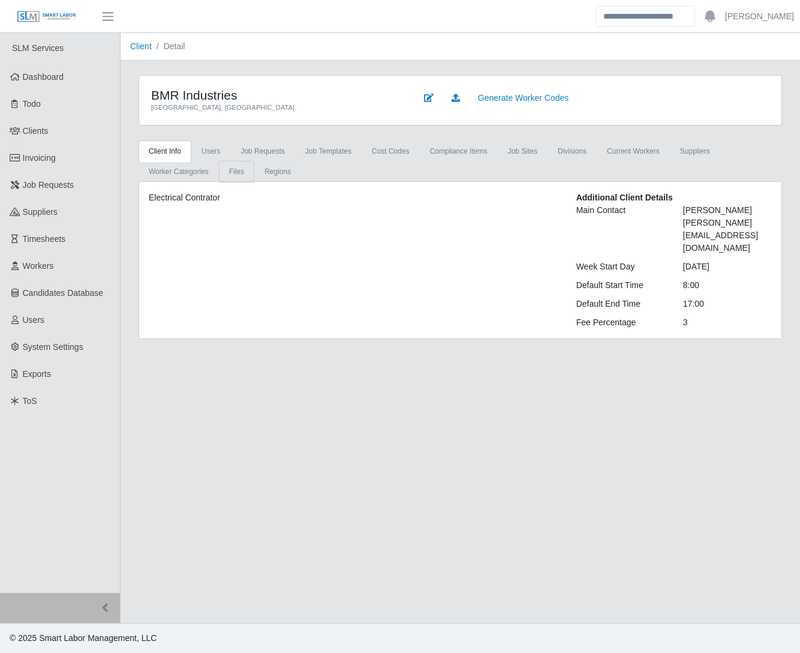
click at [233, 169] on link "Files" at bounding box center [236, 172] width 35 height 22
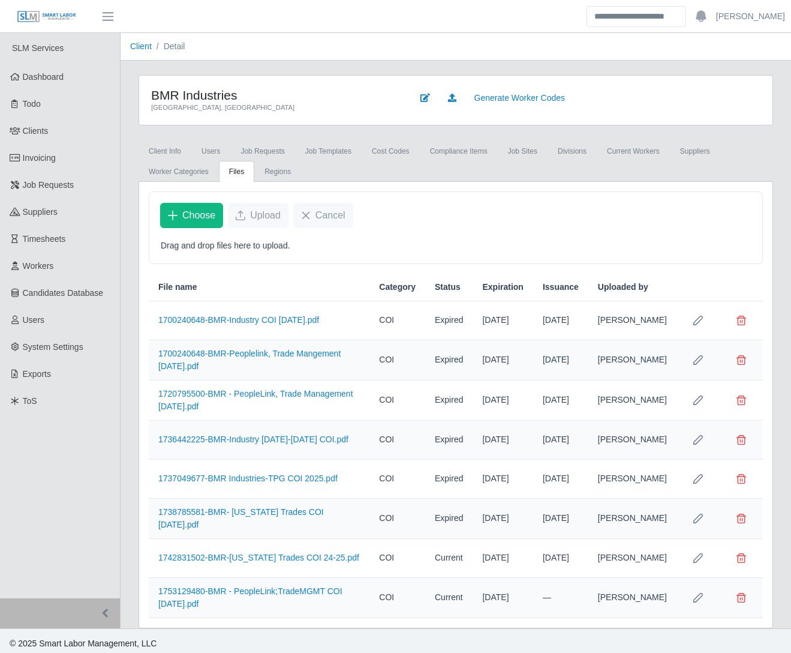
scroll to position [10, 0]
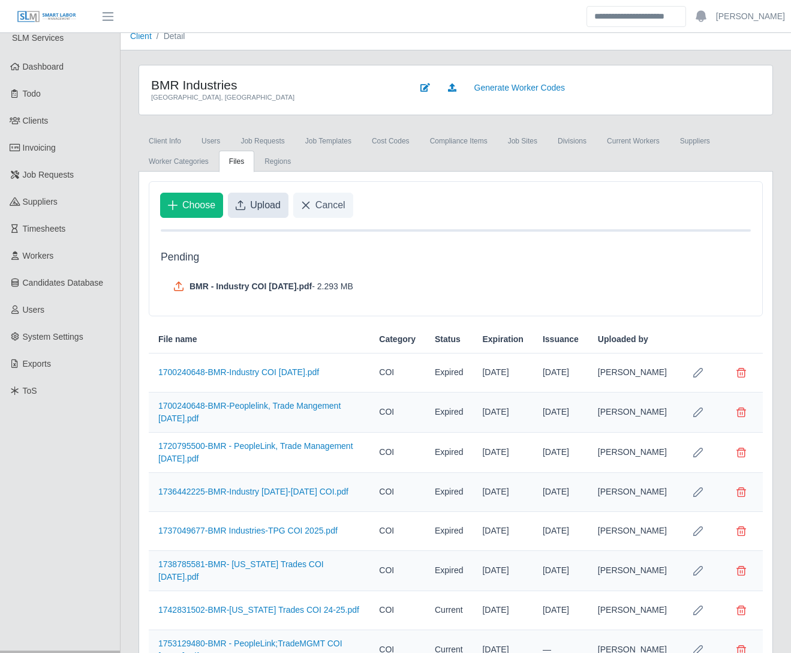
click at [262, 203] on span "Upload" at bounding box center [265, 205] width 31 height 14
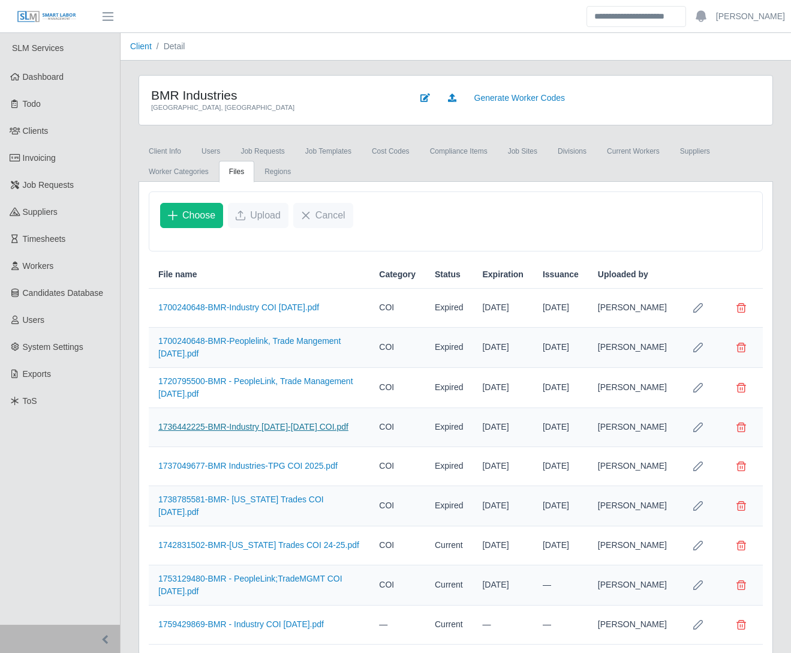
scroll to position [38, 0]
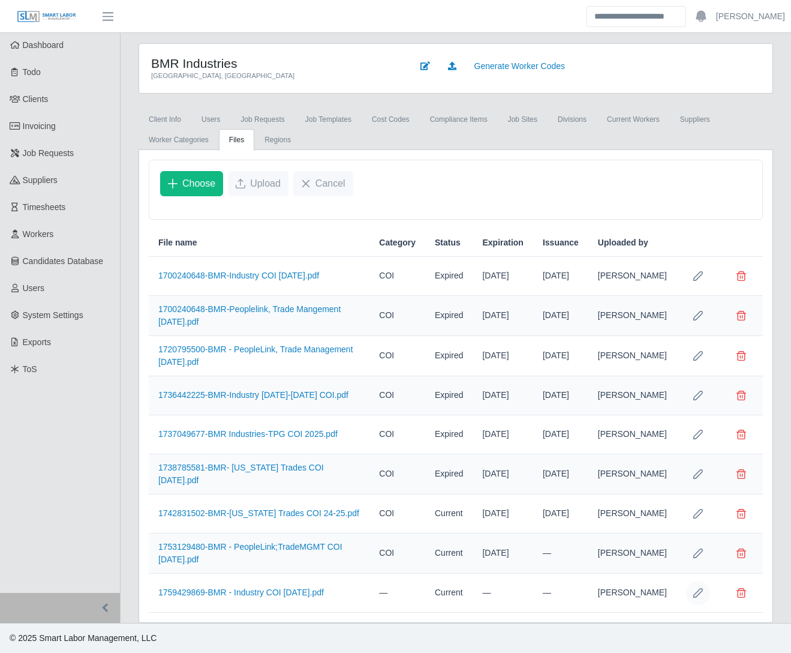
click at [699, 597] on button "Row Edit" at bounding box center [698, 593] width 24 height 24
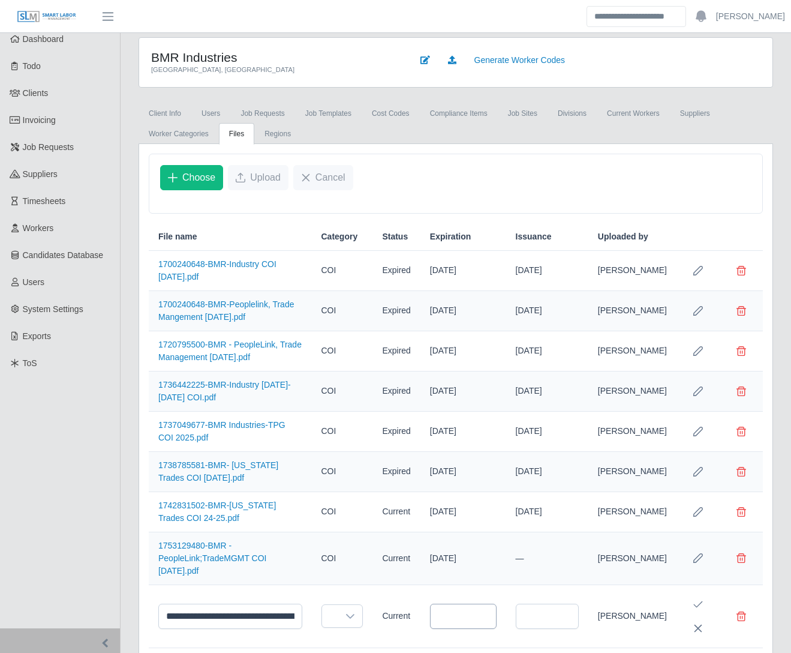
scroll to position [73, 0]
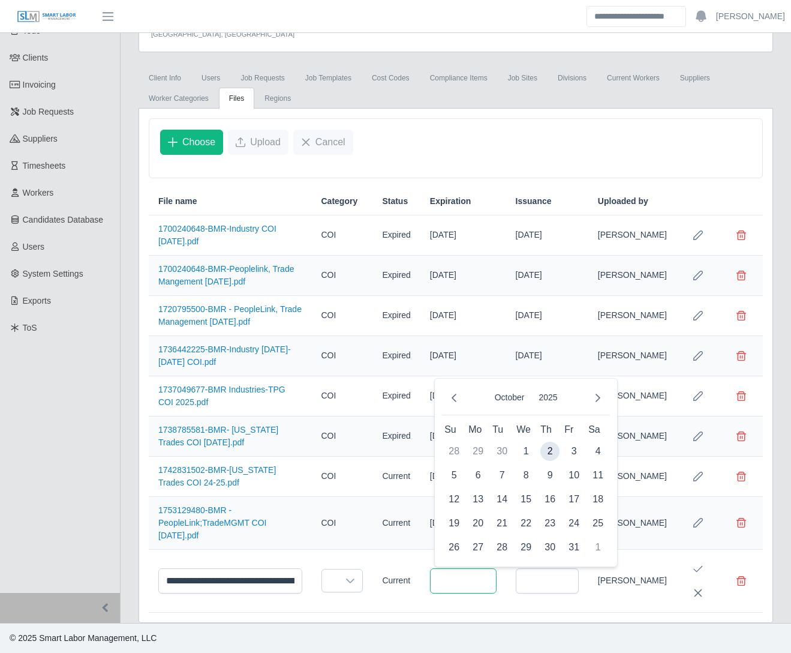
click at [440, 579] on input "text" at bounding box center [463, 580] width 67 height 25
click at [449, 394] on icon "Previous Month" at bounding box center [454, 398] width 10 height 10
click at [503, 446] on span "1" at bounding box center [502, 451] width 19 height 19
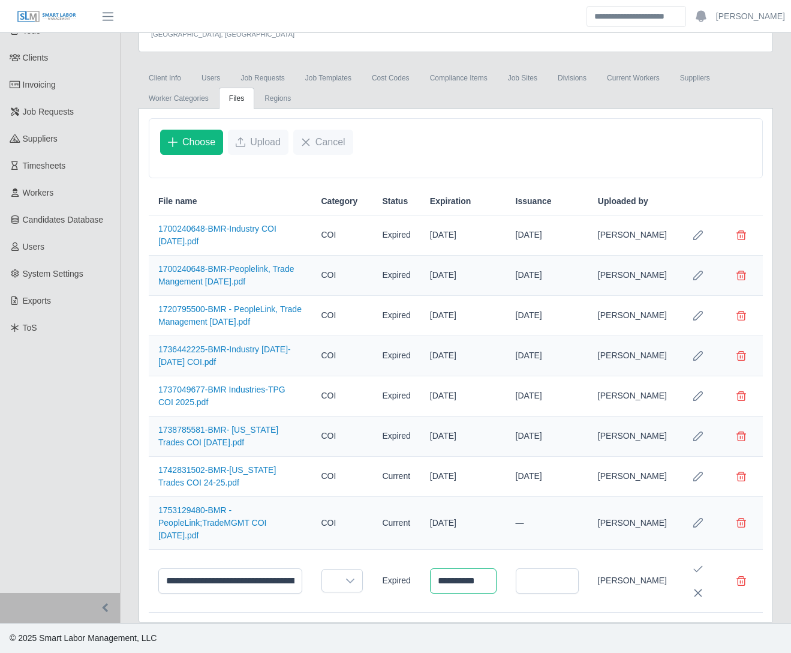
click at [461, 579] on input "**********" at bounding box center [463, 580] width 67 height 25
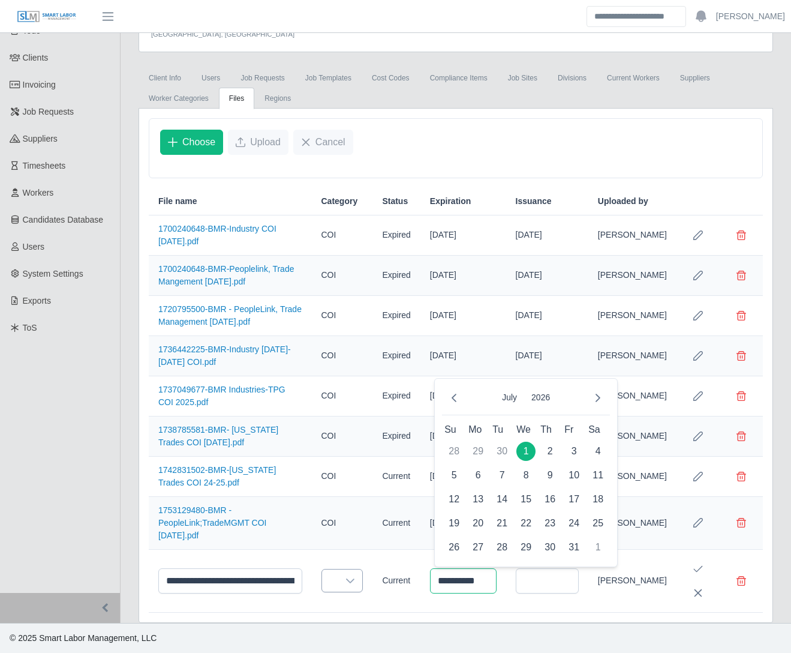
type input "**********"
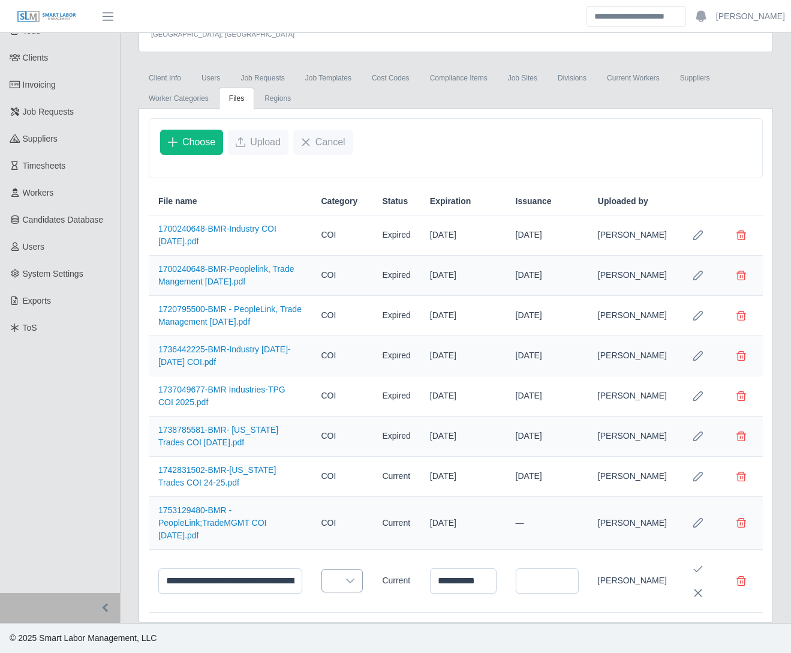
click at [355, 579] on icon at bounding box center [351, 581] width 10 height 10
click at [364, 516] on li "COI" at bounding box center [397, 522] width 136 height 22
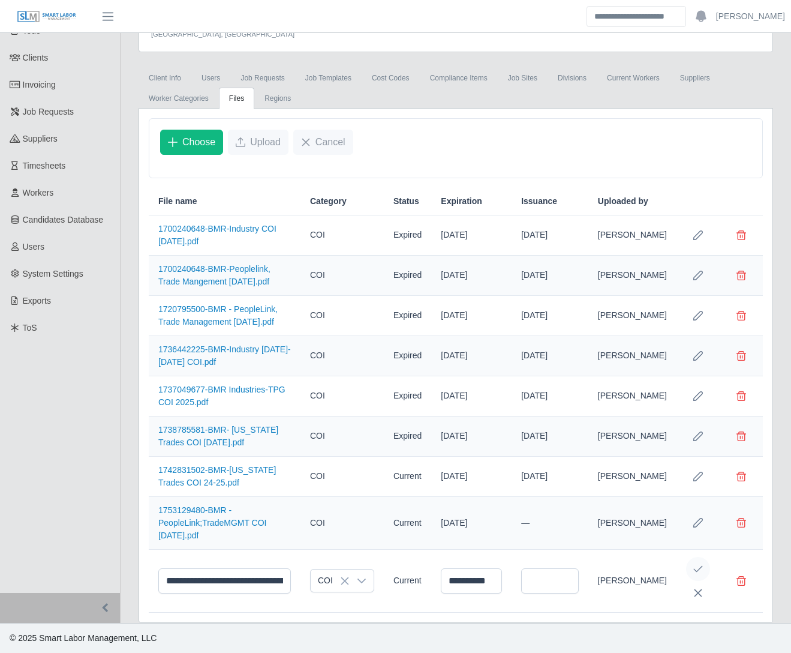
click at [701, 566] on icon "Save Edit" at bounding box center [699, 569] width 10 height 10
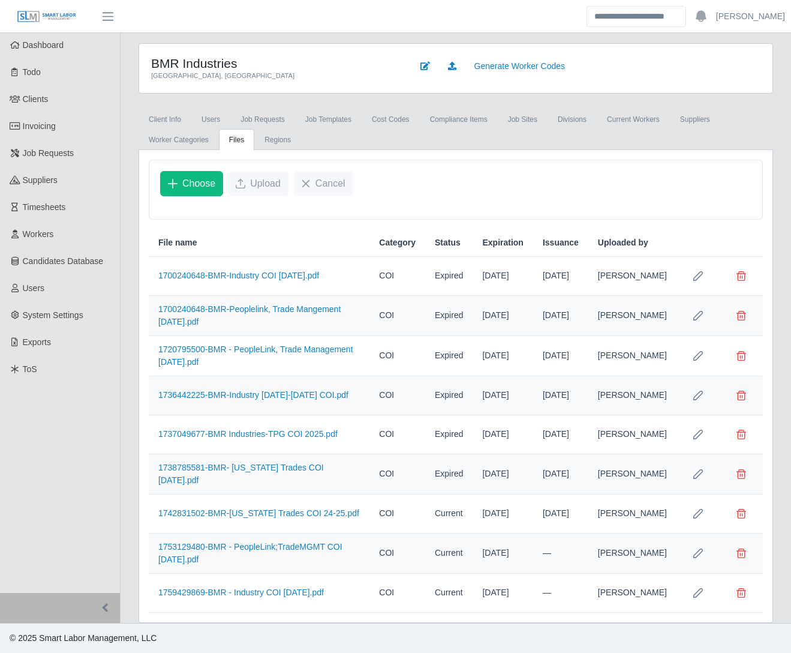
click at [120, 571] on div "SLM Services Dashboard Todo Clients Invoicing Job Requests Suppliers Timesheets…" at bounding box center [60, 312] width 121 height 622
click at [127, 574] on div "**********" at bounding box center [456, 333] width 671 height 580
click at [126, 574] on div "**********" at bounding box center [456, 333] width 671 height 580
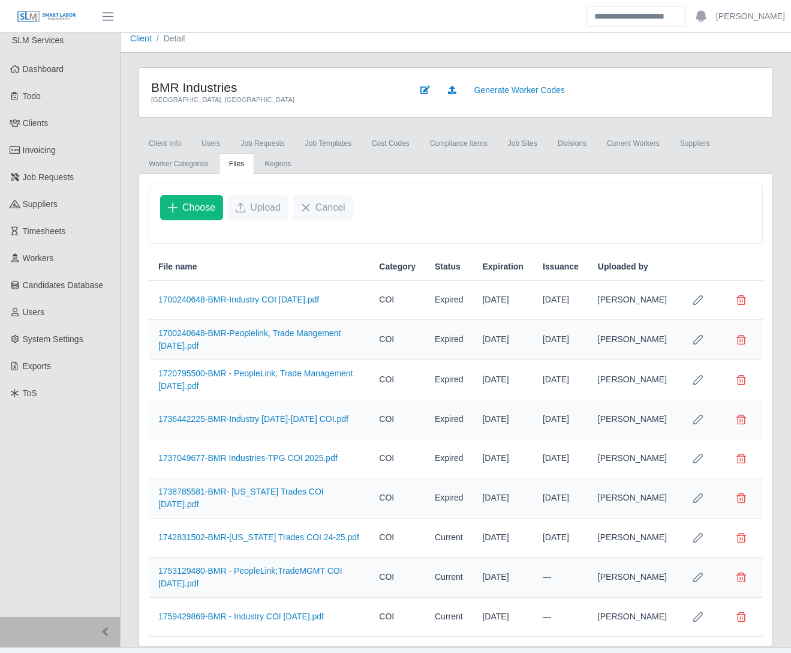
scroll to position [7, 0]
click at [135, 454] on div "**********" at bounding box center [456, 390] width 653 height 514
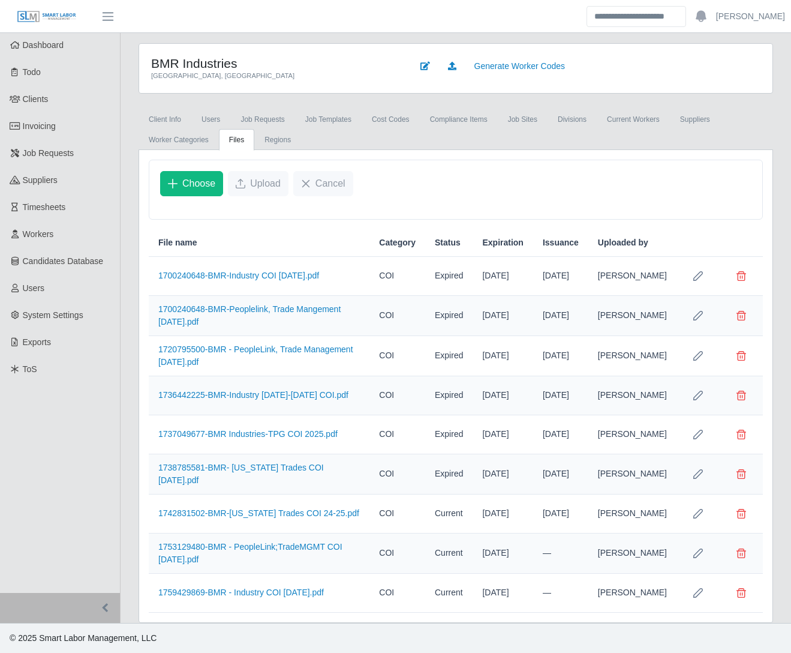
scroll to position [0, 0]
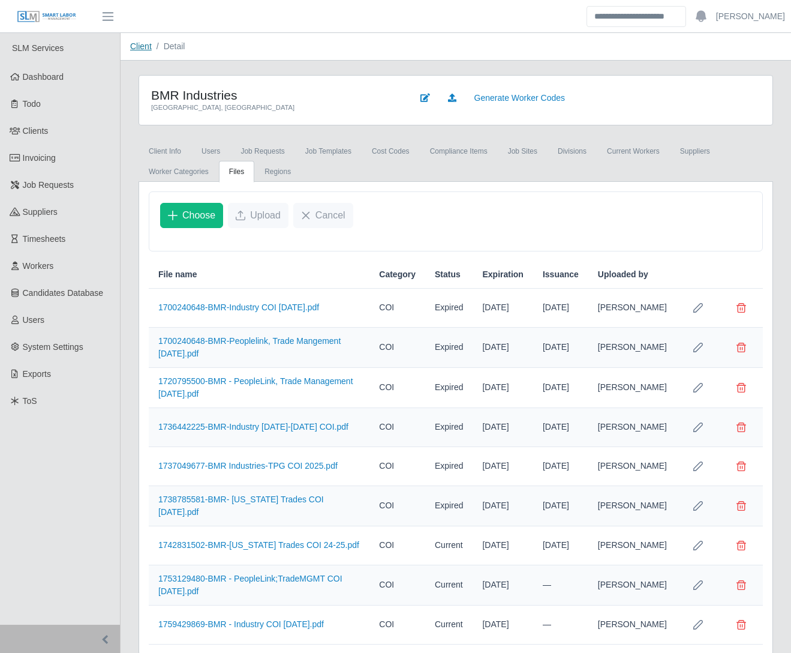
click at [142, 47] on link "Client" at bounding box center [141, 46] width 22 height 10
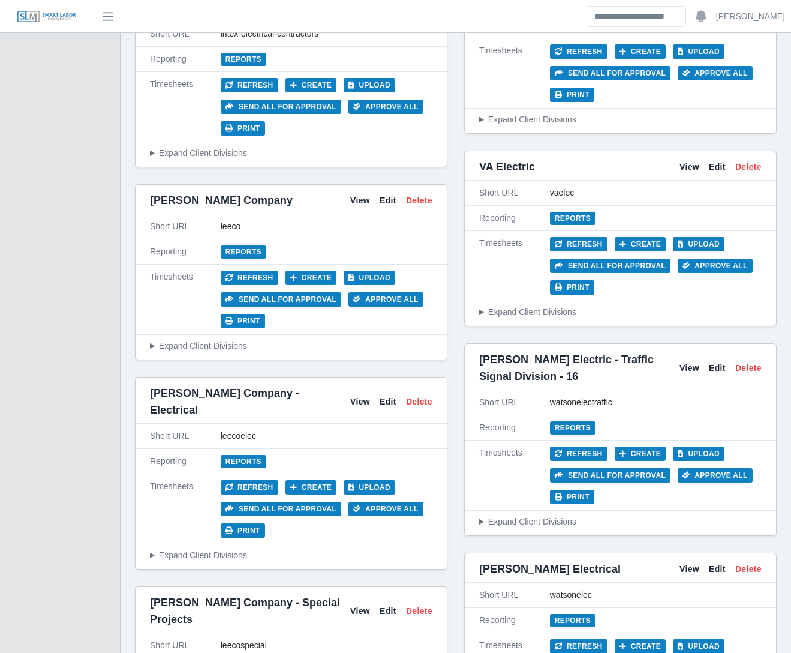
scroll to position [5331, 0]
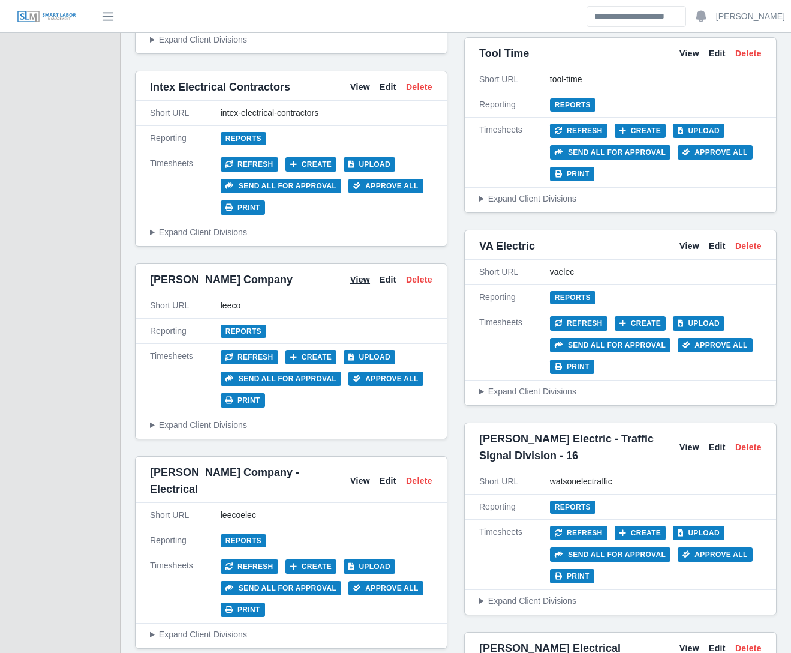
click at [355, 274] on link "View" at bounding box center [360, 280] width 20 height 13
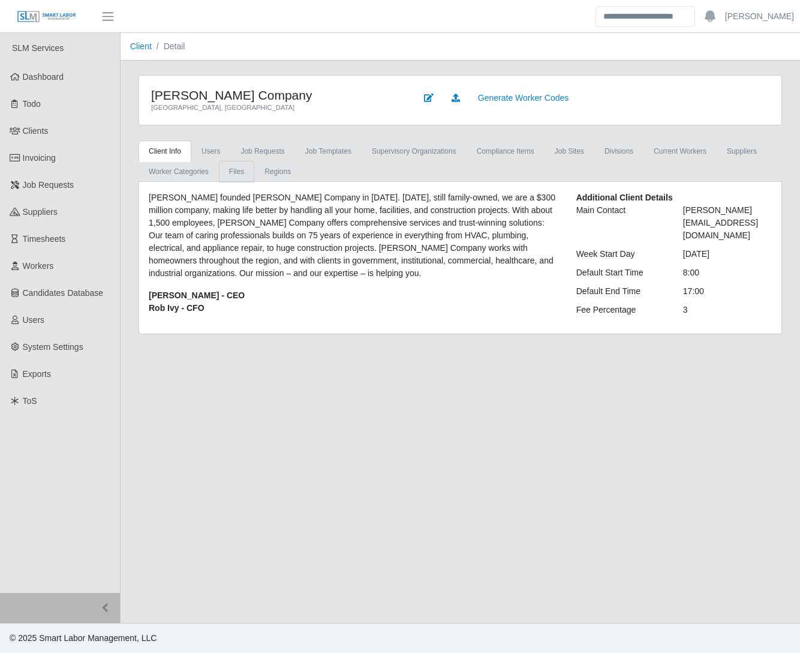
click at [238, 170] on link "Files" at bounding box center [236, 172] width 35 height 22
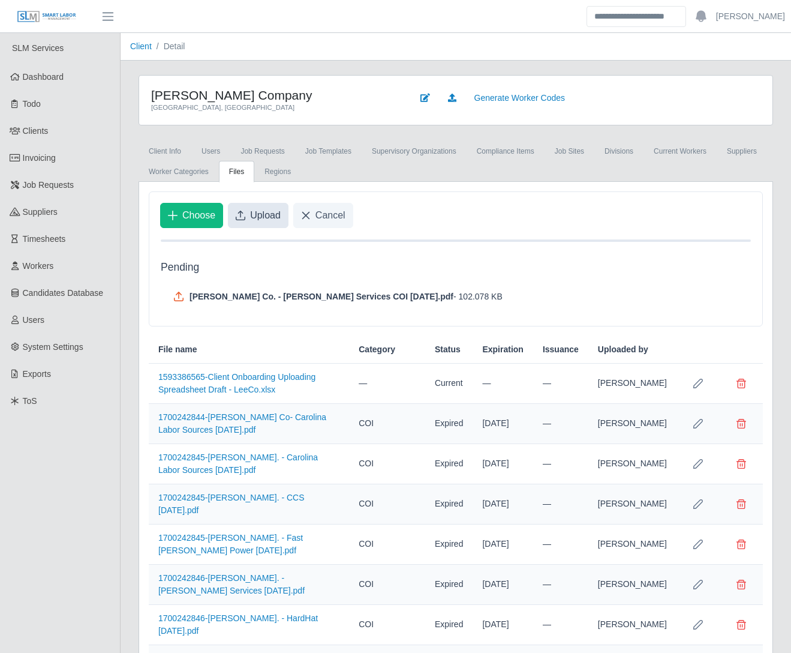
click at [253, 219] on span "Upload" at bounding box center [265, 215] width 31 height 14
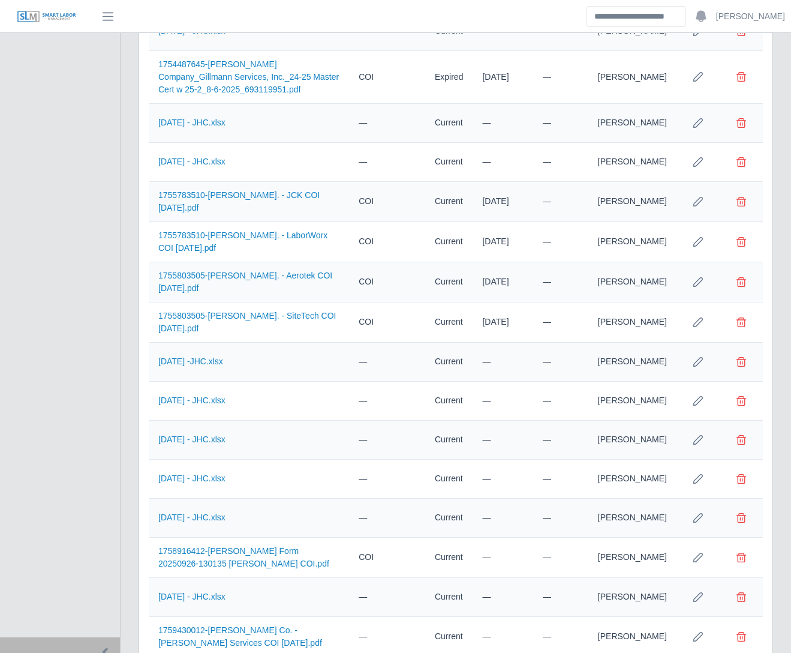
scroll to position [3222, 0]
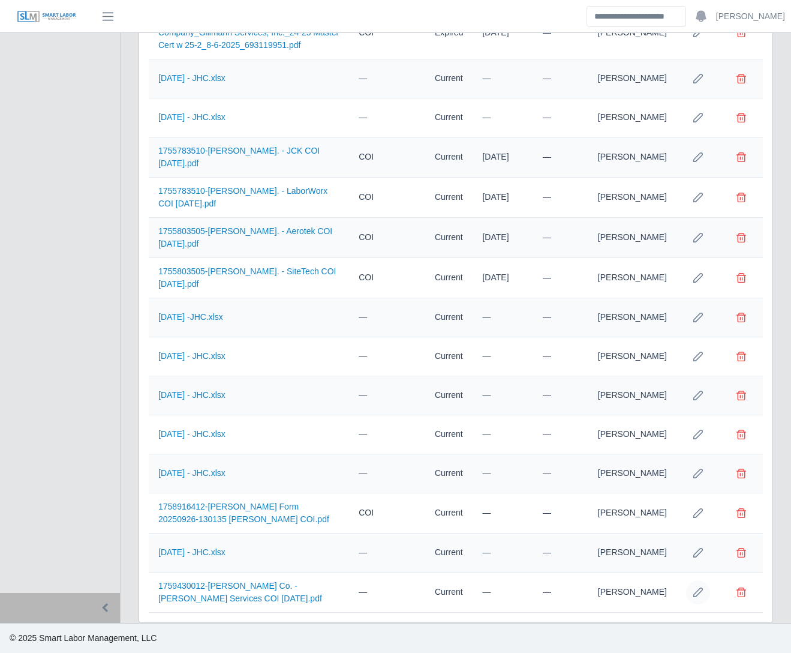
click at [701, 591] on icon "Row Edit" at bounding box center [699, 592] width 10 height 10
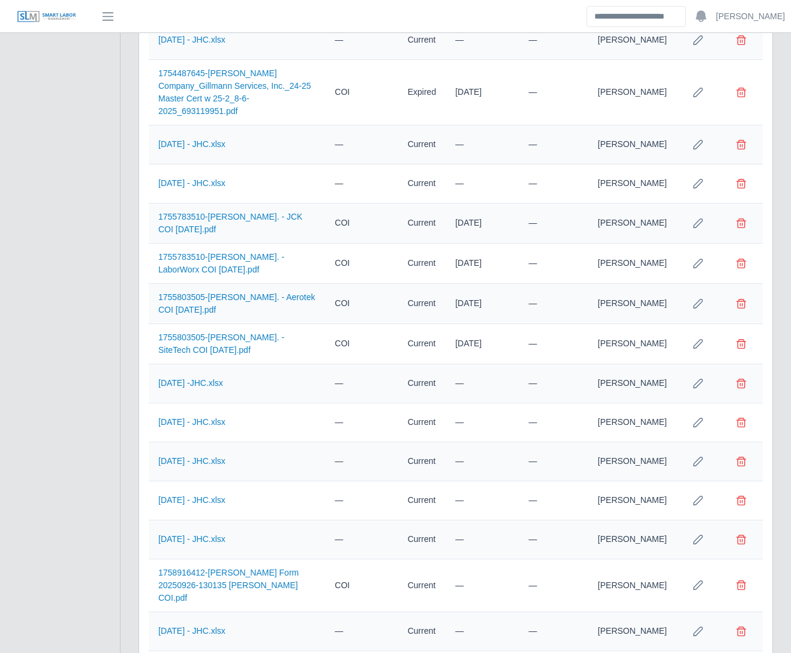
scroll to position [3248, 0]
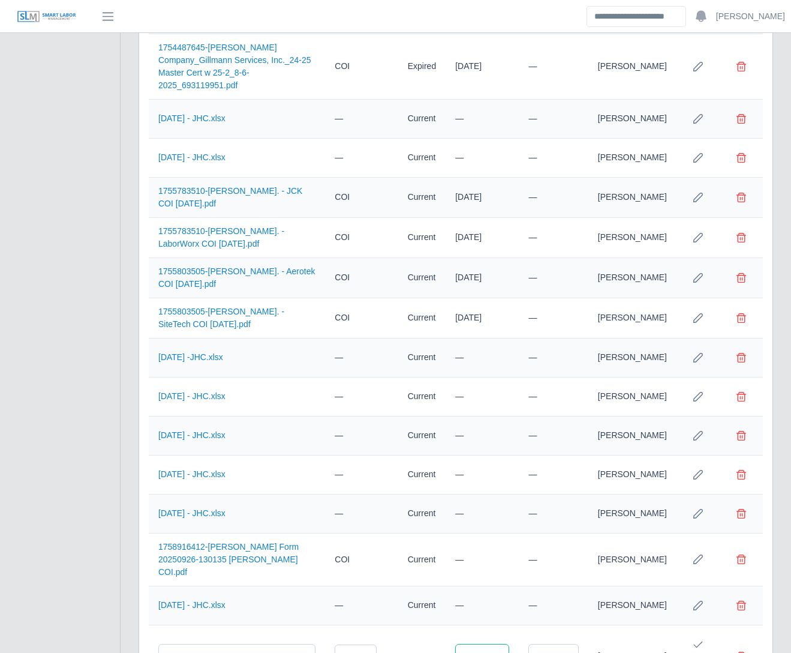
click at [505, 644] on input "text" at bounding box center [482, 656] width 54 height 25
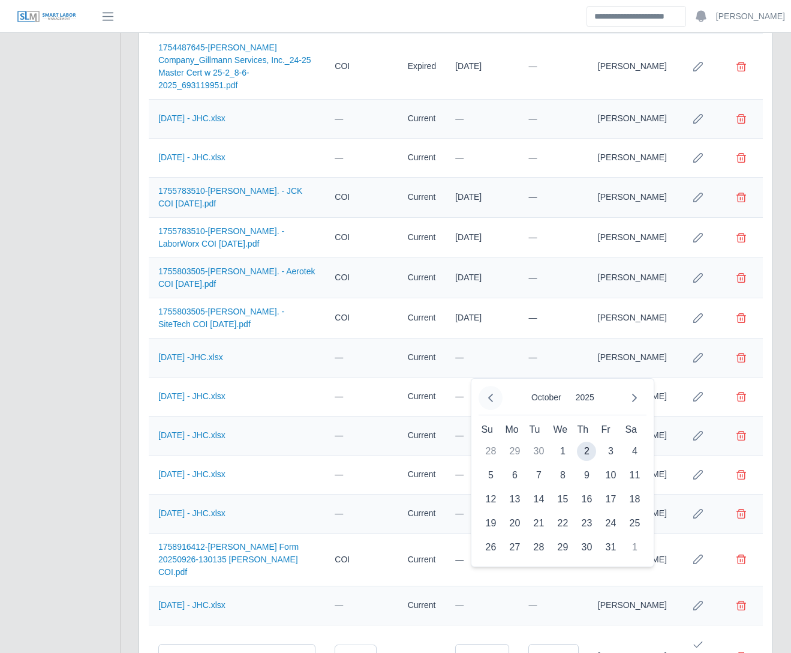
click at [491, 395] on icon "Previous Month" at bounding box center [491, 398] width 10 height 10
click at [540, 455] on span "1" at bounding box center [538, 451] width 19 height 19
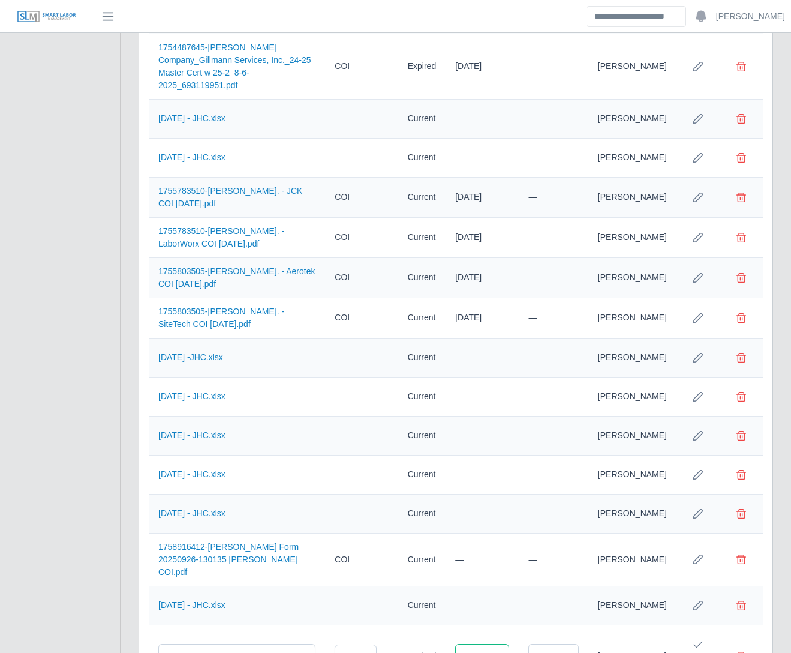
click at [498, 644] on input "**********" at bounding box center [482, 656] width 54 height 25
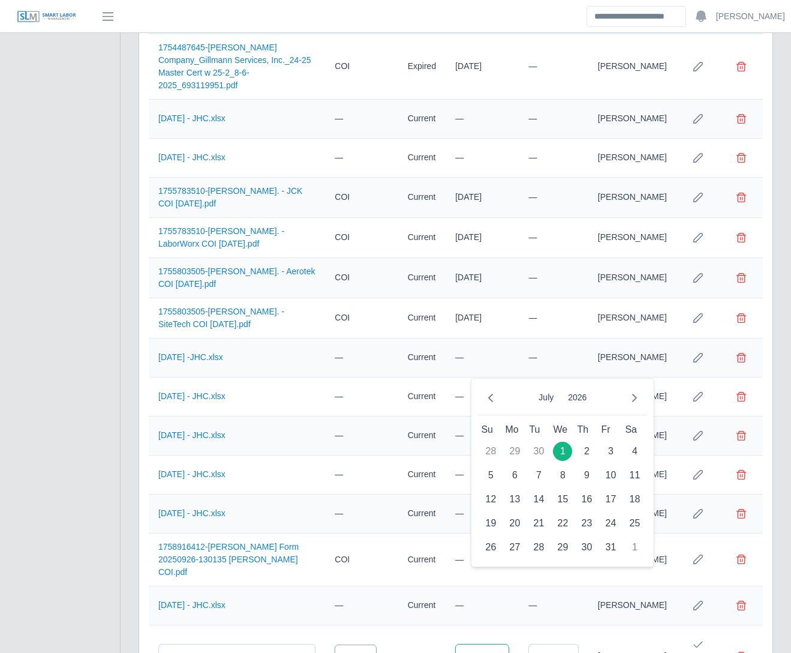
type input "**********"
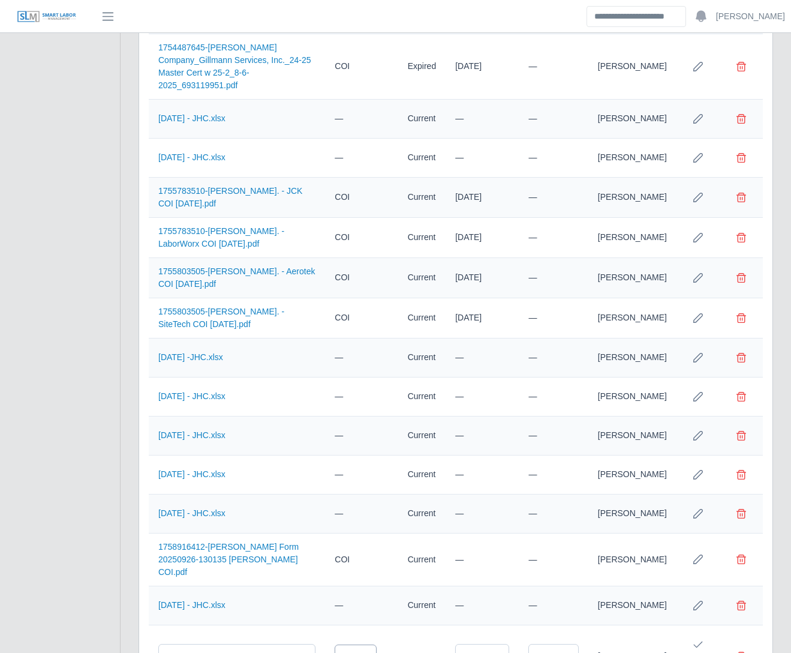
click at [371, 645] on div at bounding box center [364, 656] width 24 height 22
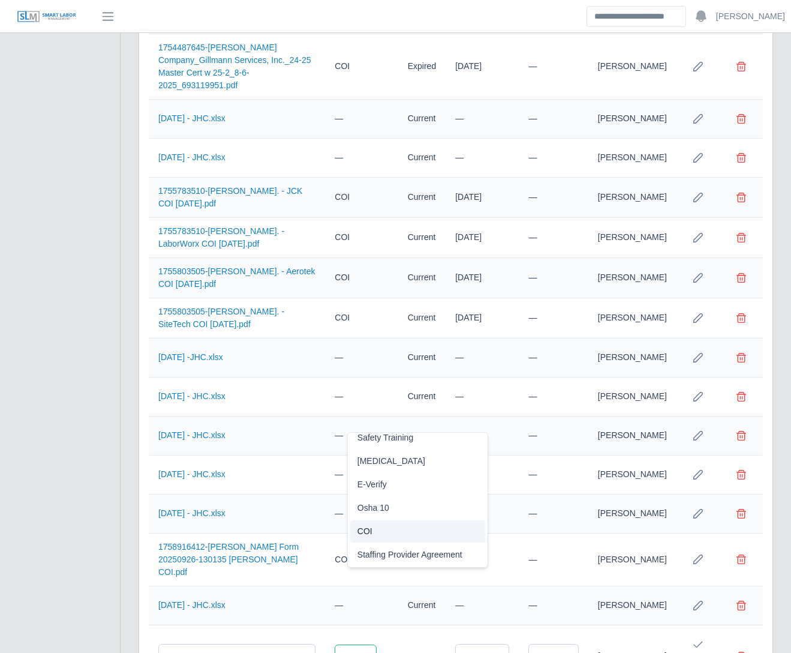
scroll to position [3249, 0]
click at [383, 532] on li "COI" at bounding box center [418, 530] width 136 height 22
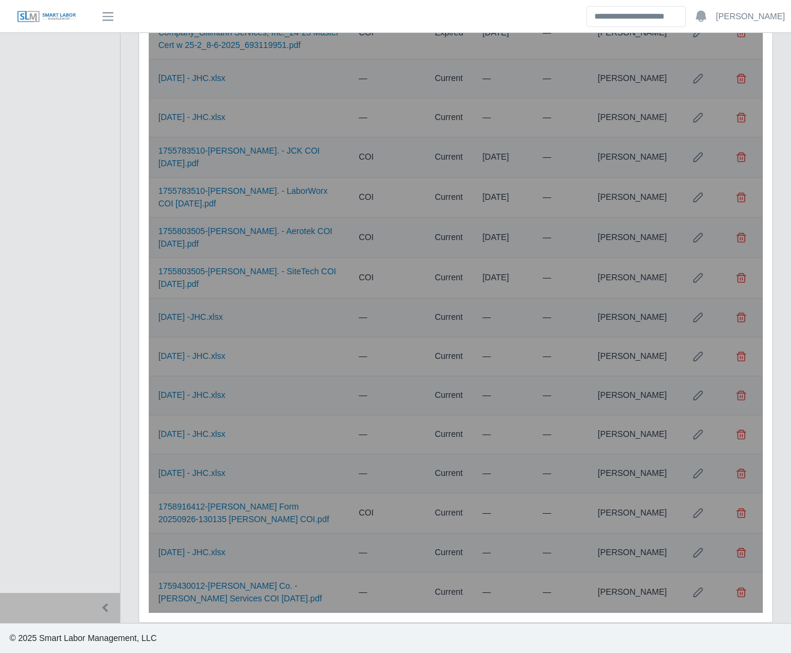
scroll to position [3222, 0]
